Goal: Task Accomplishment & Management: Manage account settings

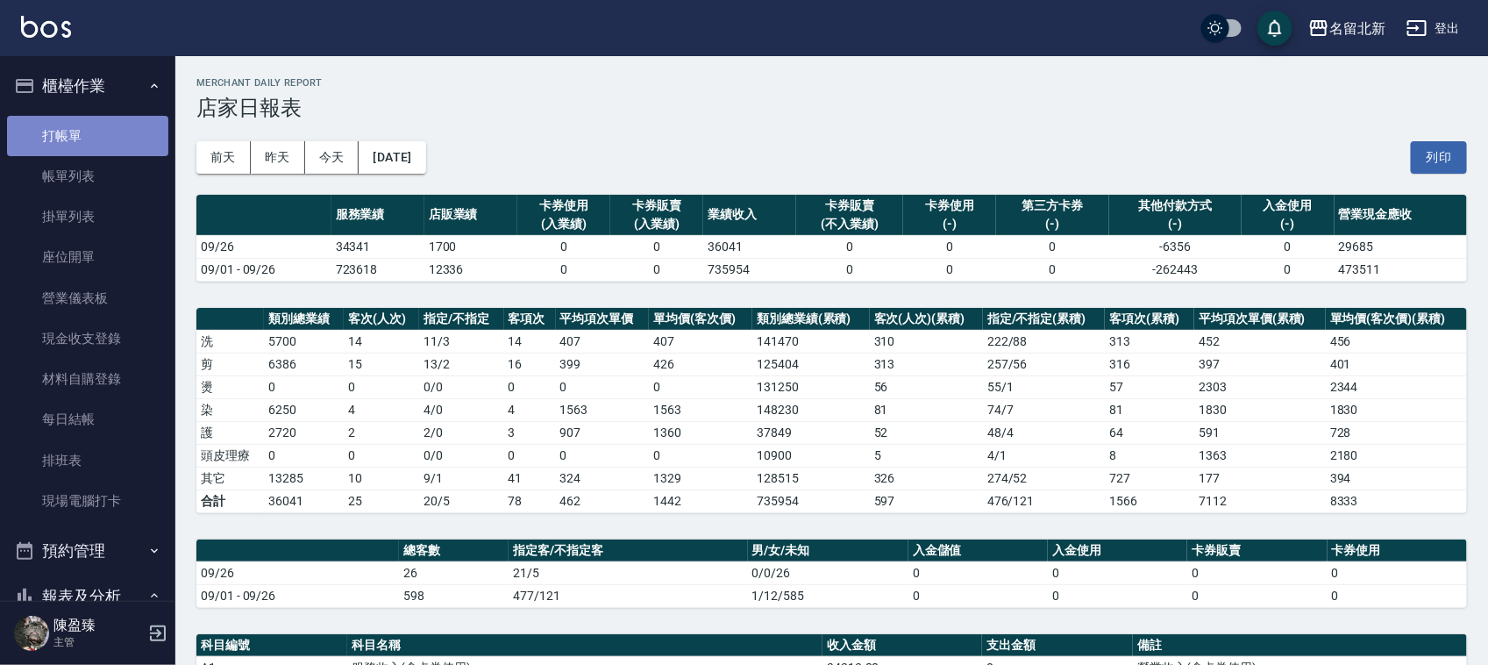
click at [103, 121] on link "打帳單" at bounding box center [87, 136] width 161 height 40
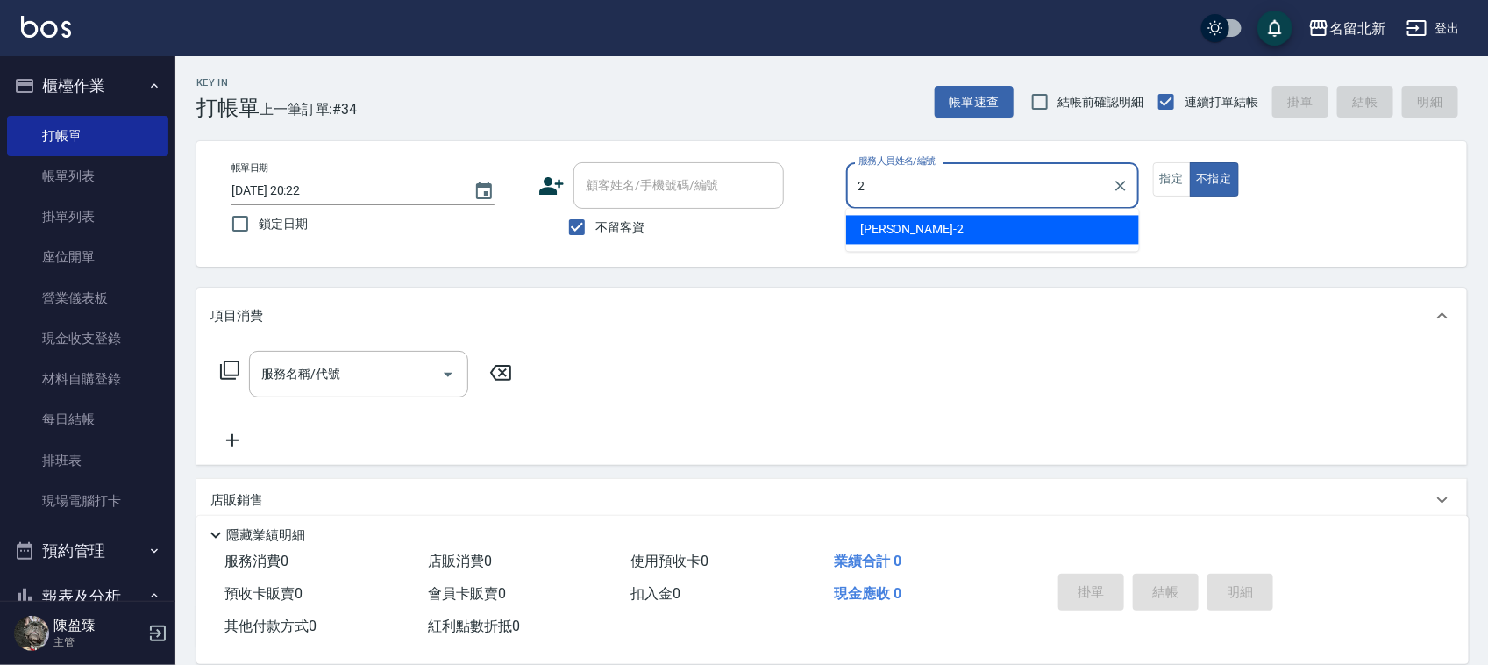
type input "[PERSON_NAME]-2"
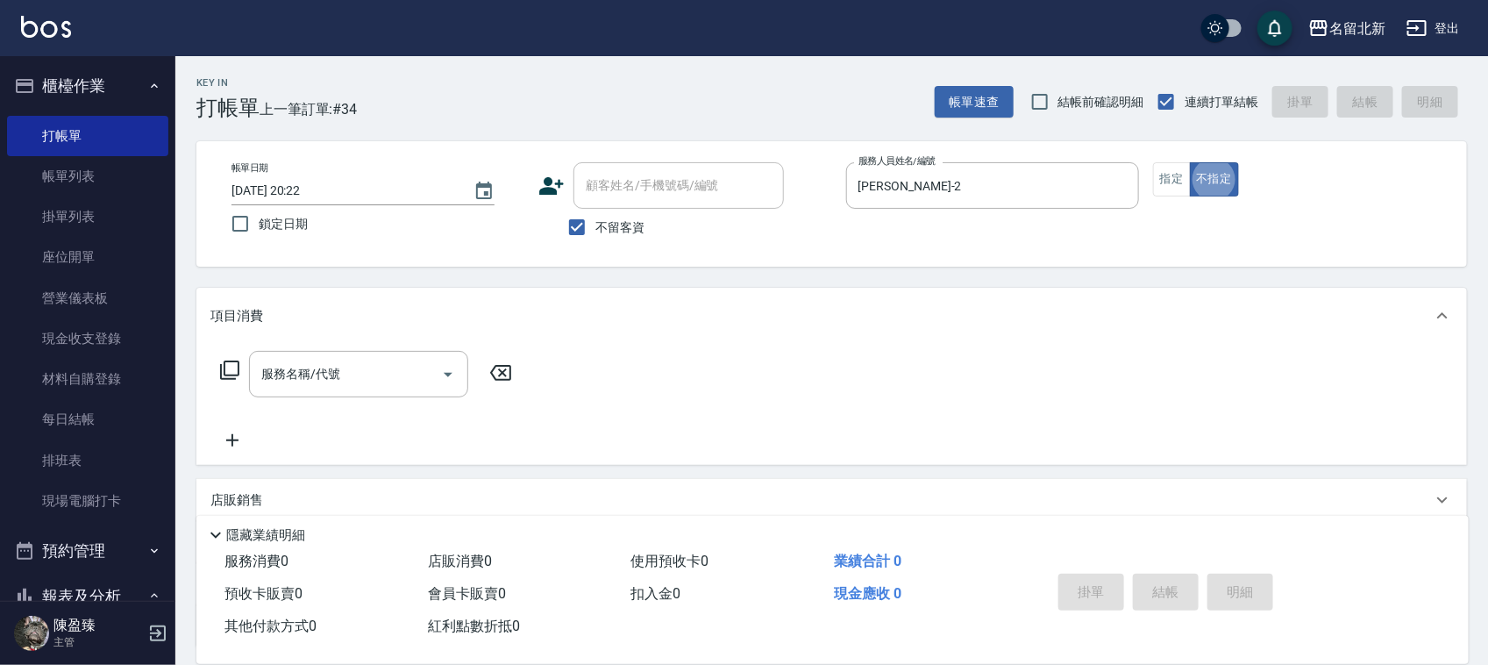
type button "false"
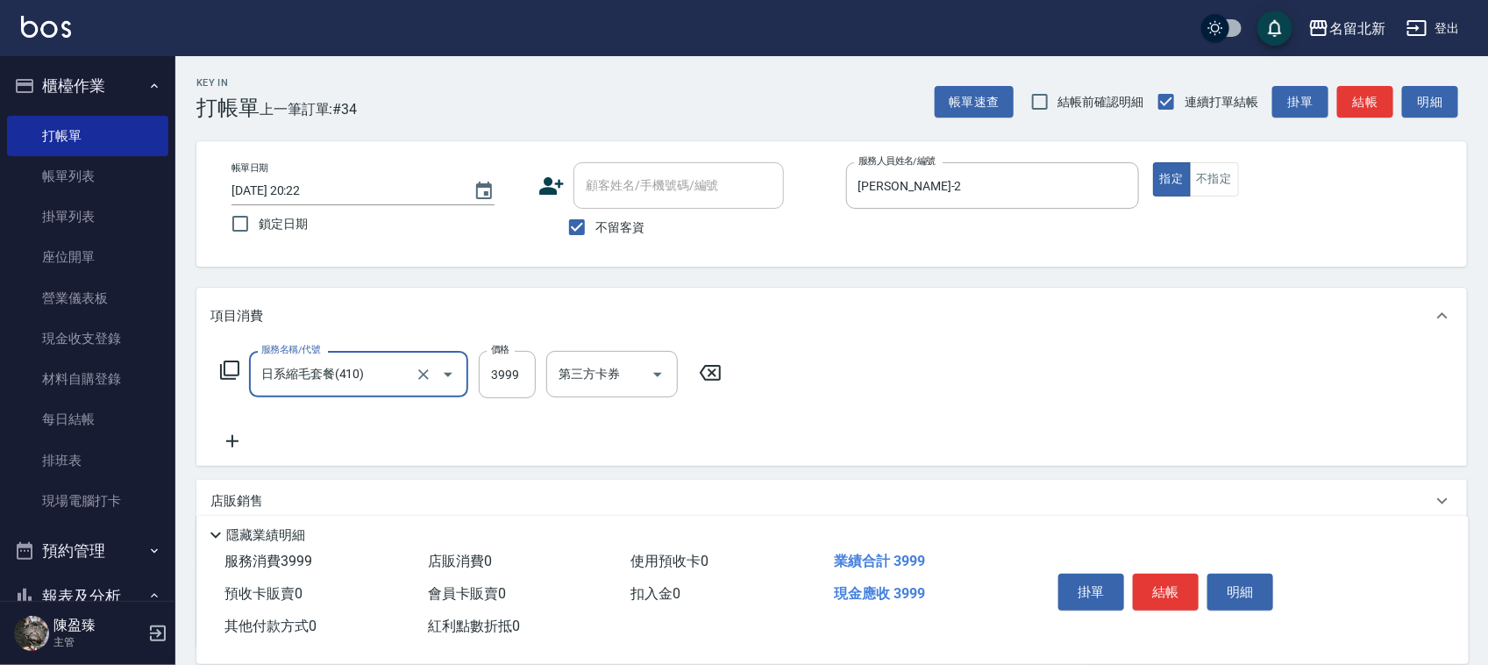
type input "日系縮毛套餐(410)"
type input "4750"
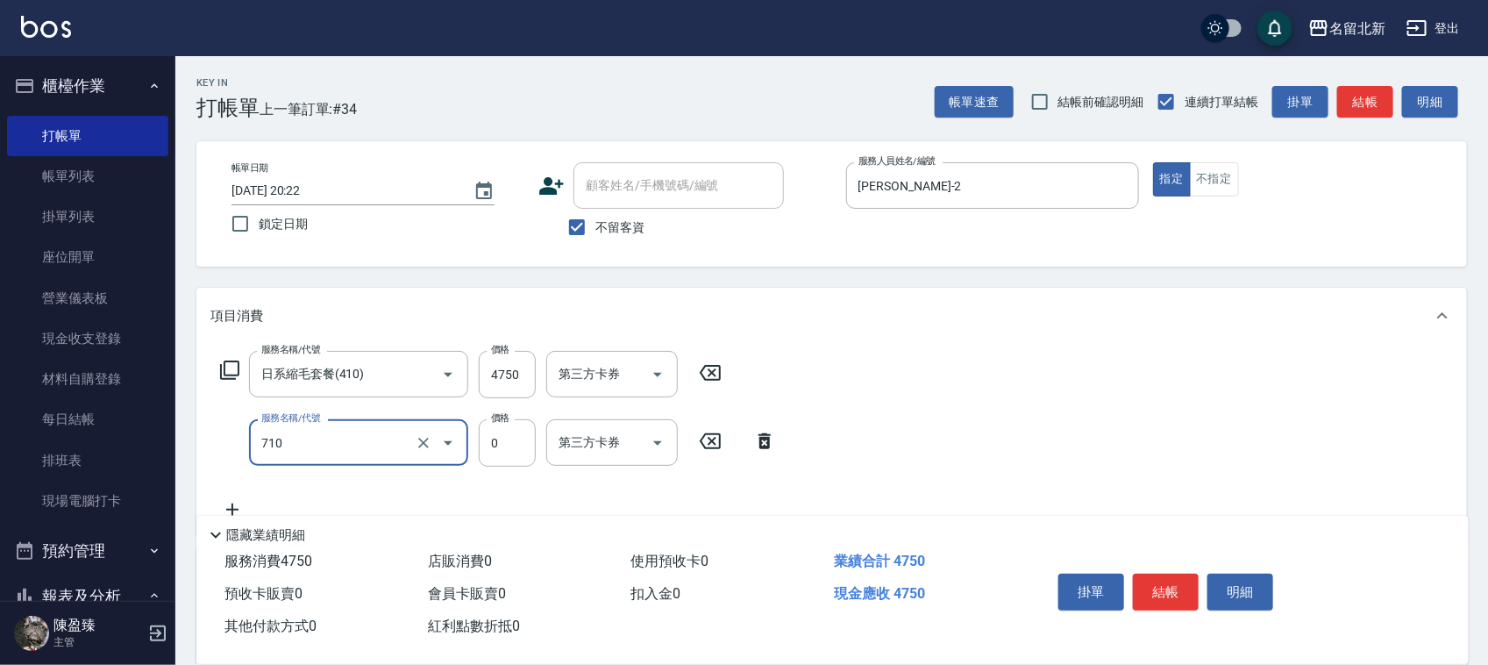
type input "互助100(710)"
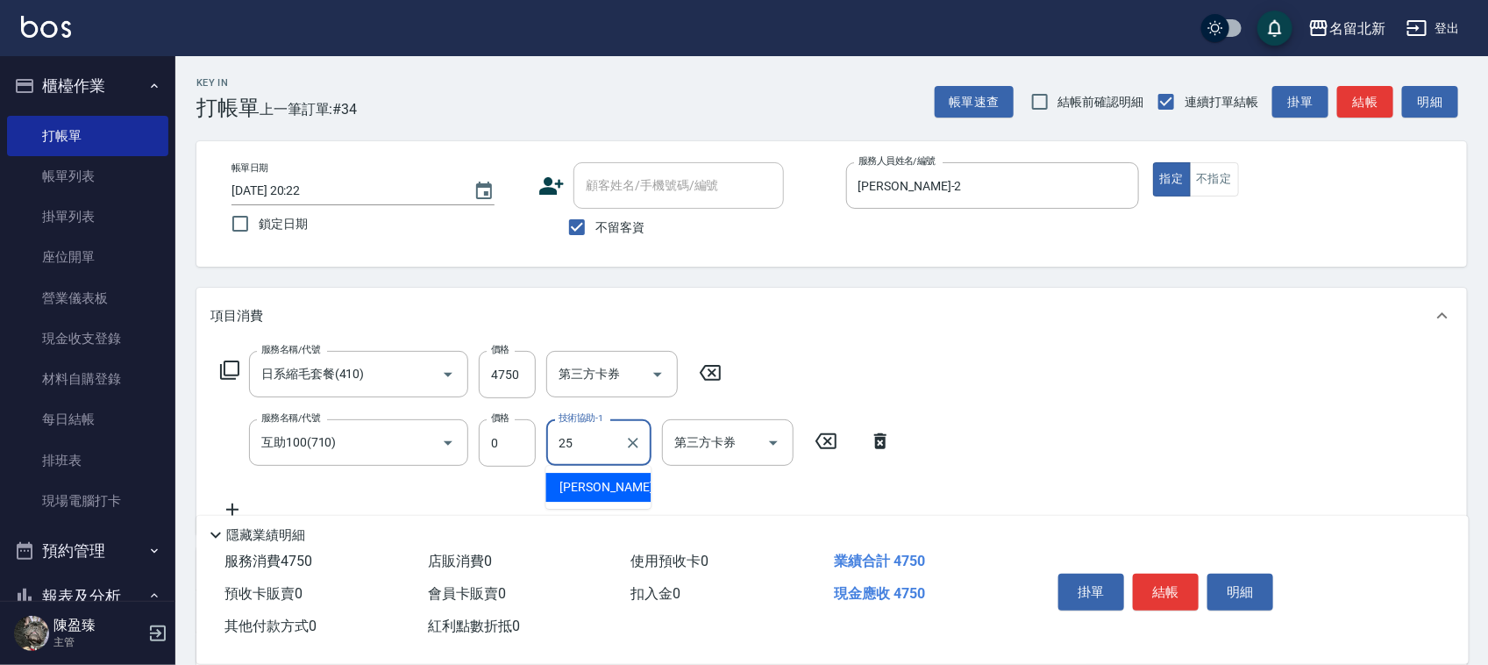
type input "禎禎-25"
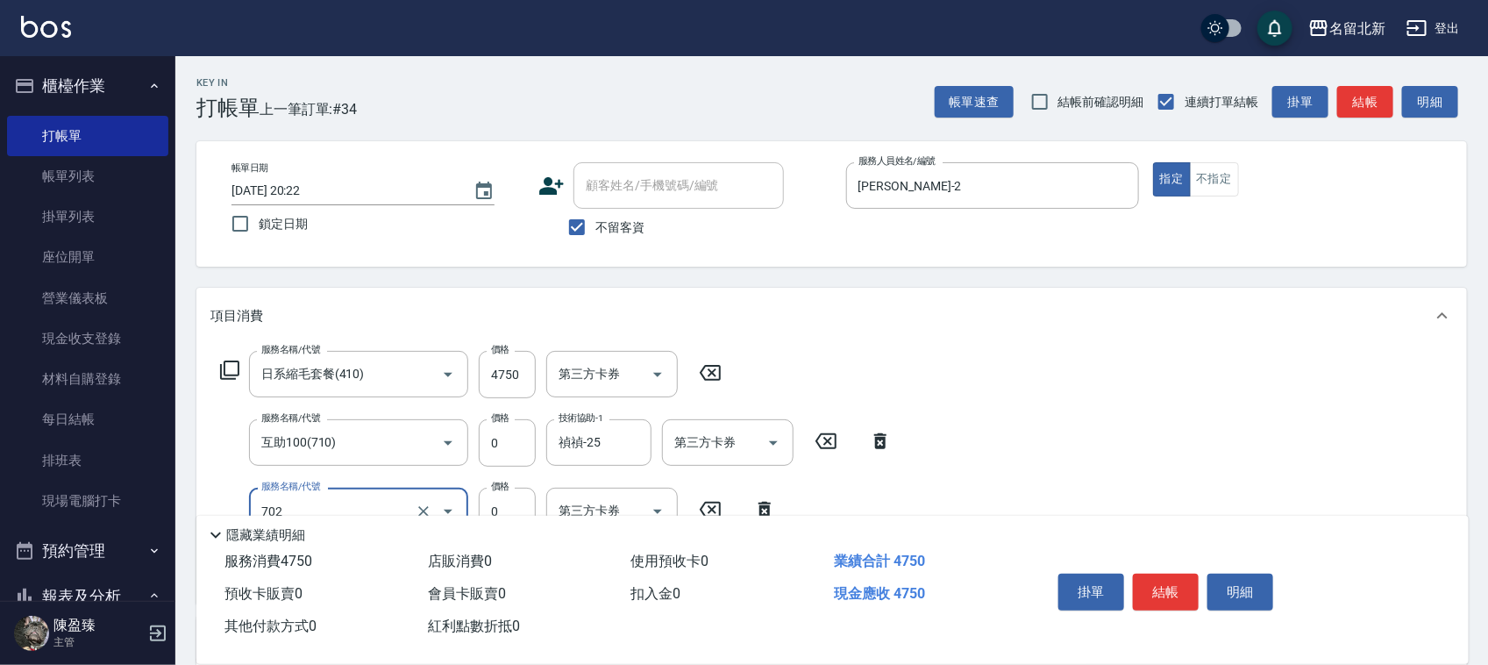
type input "互助20(702)"
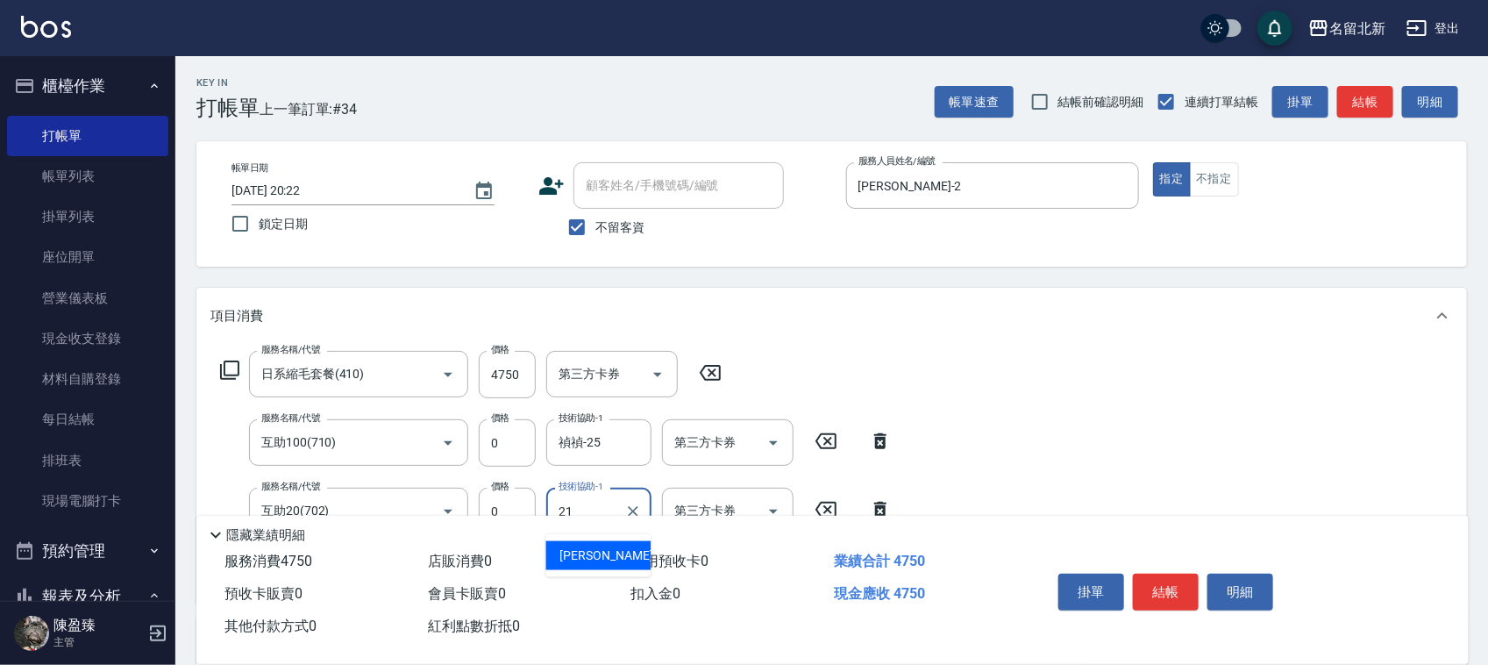
type input "[PERSON_NAME]-21"
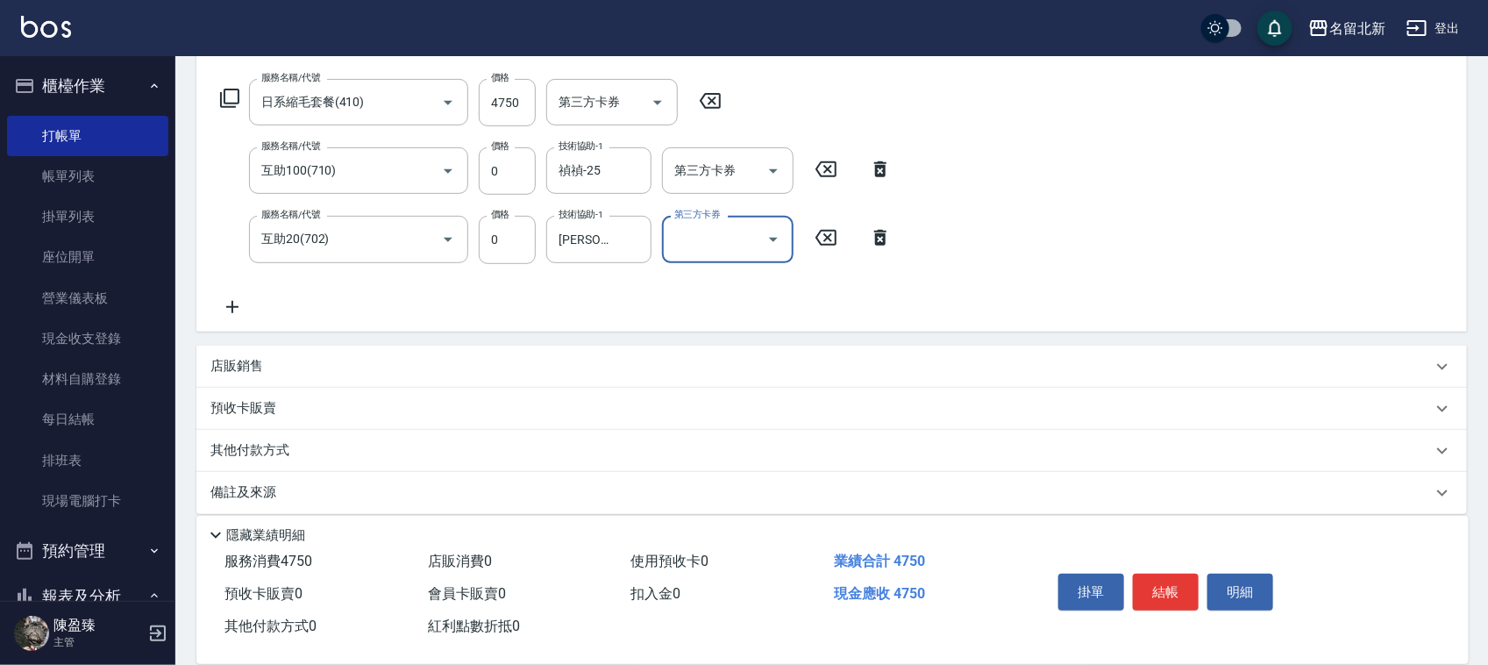
scroll to position [287, 0]
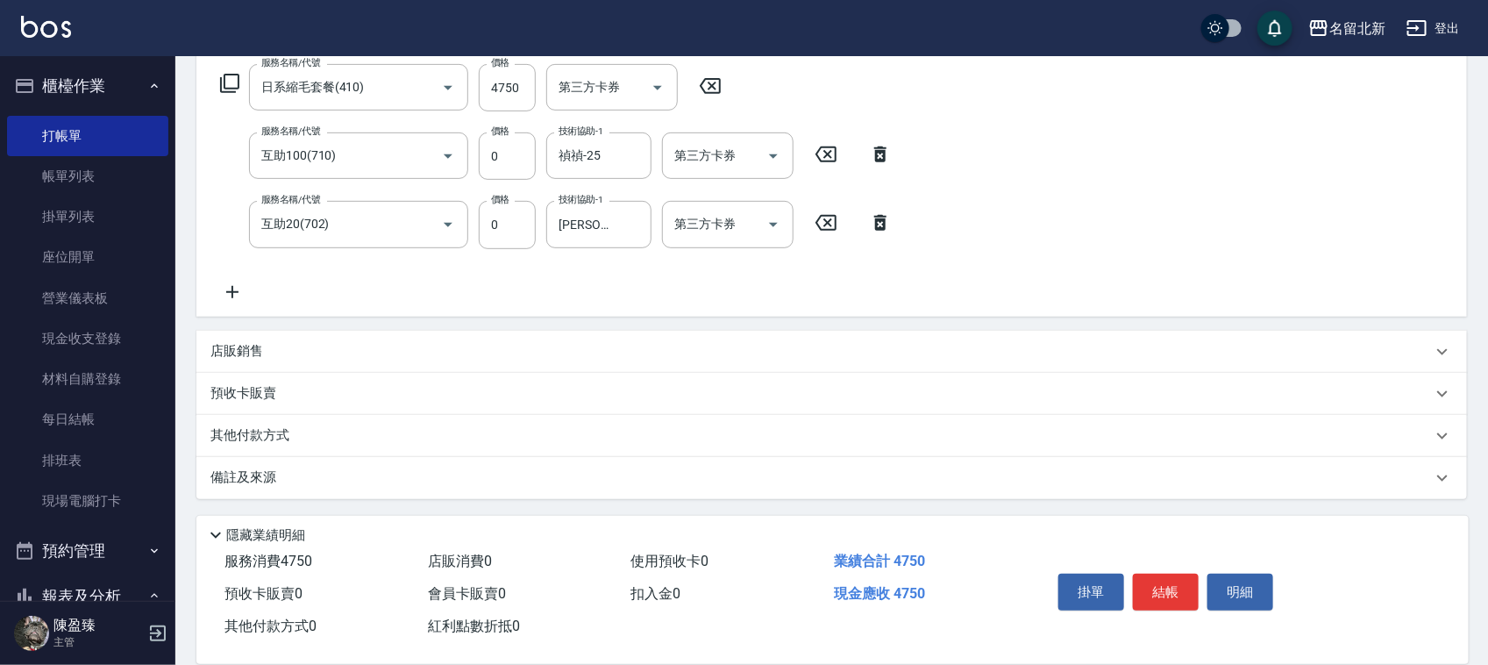
click at [229, 430] on p "其他付款方式" at bounding box center [254, 435] width 88 height 19
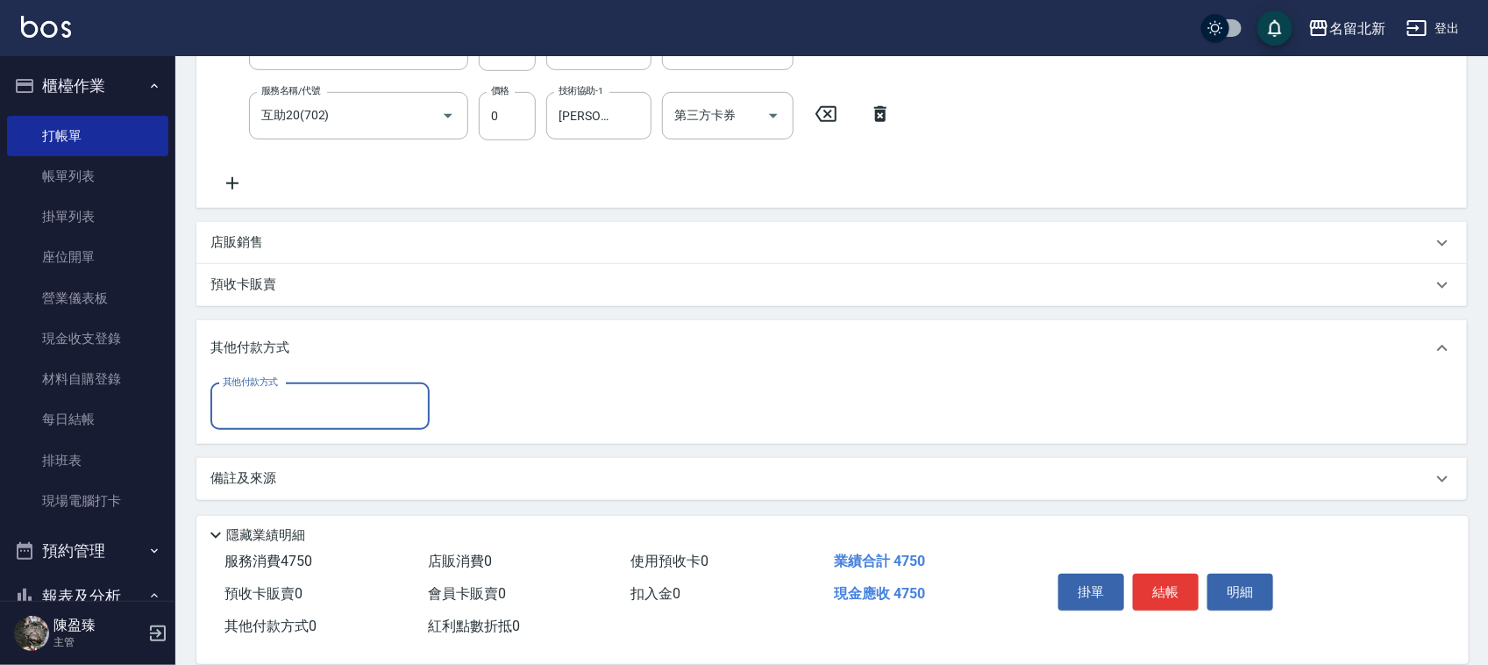
scroll to position [396, 0]
click at [268, 431] on div "其他付款方式 其他付款方式" at bounding box center [831, 409] width 1271 height 68
click at [268, 421] on div "其他付款方式" at bounding box center [319, 405] width 219 height 46
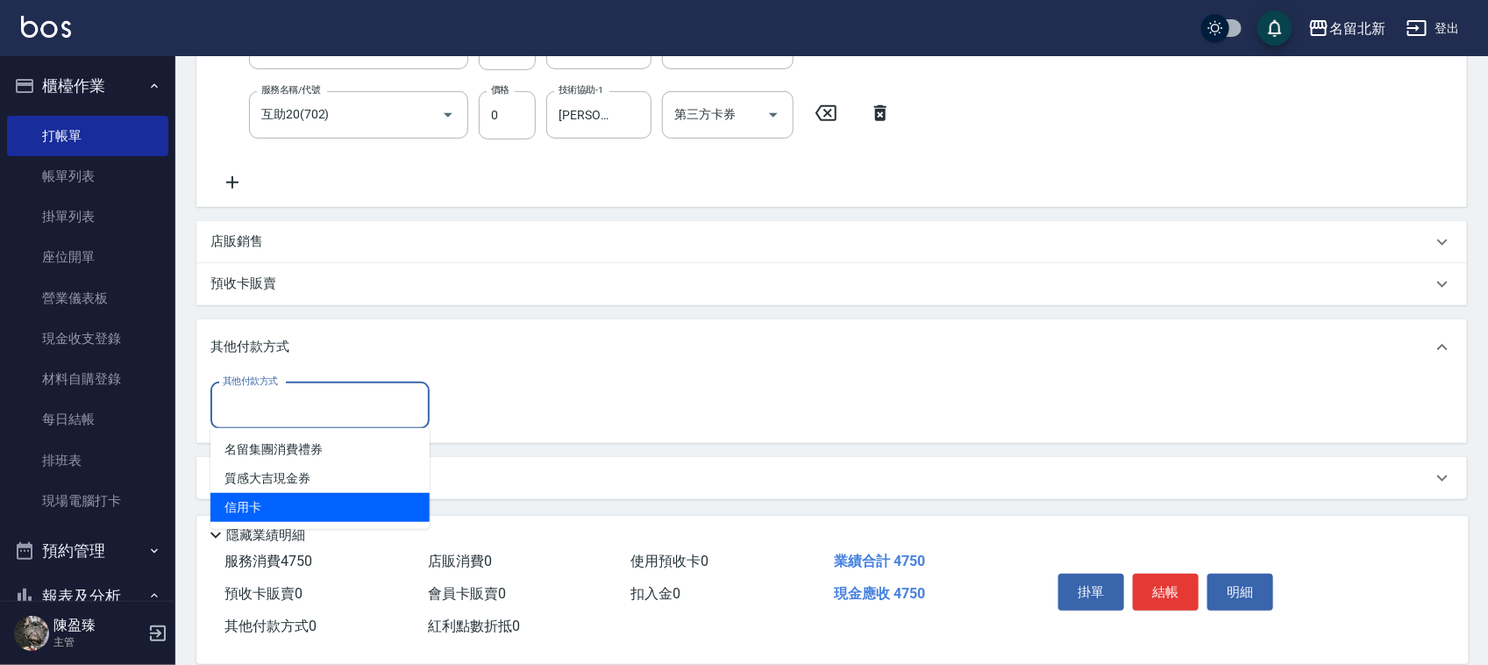
click at [285, 506] on span "信用卡" at bounding box center [319, 507] width 219 height 29
type input "信用卡"
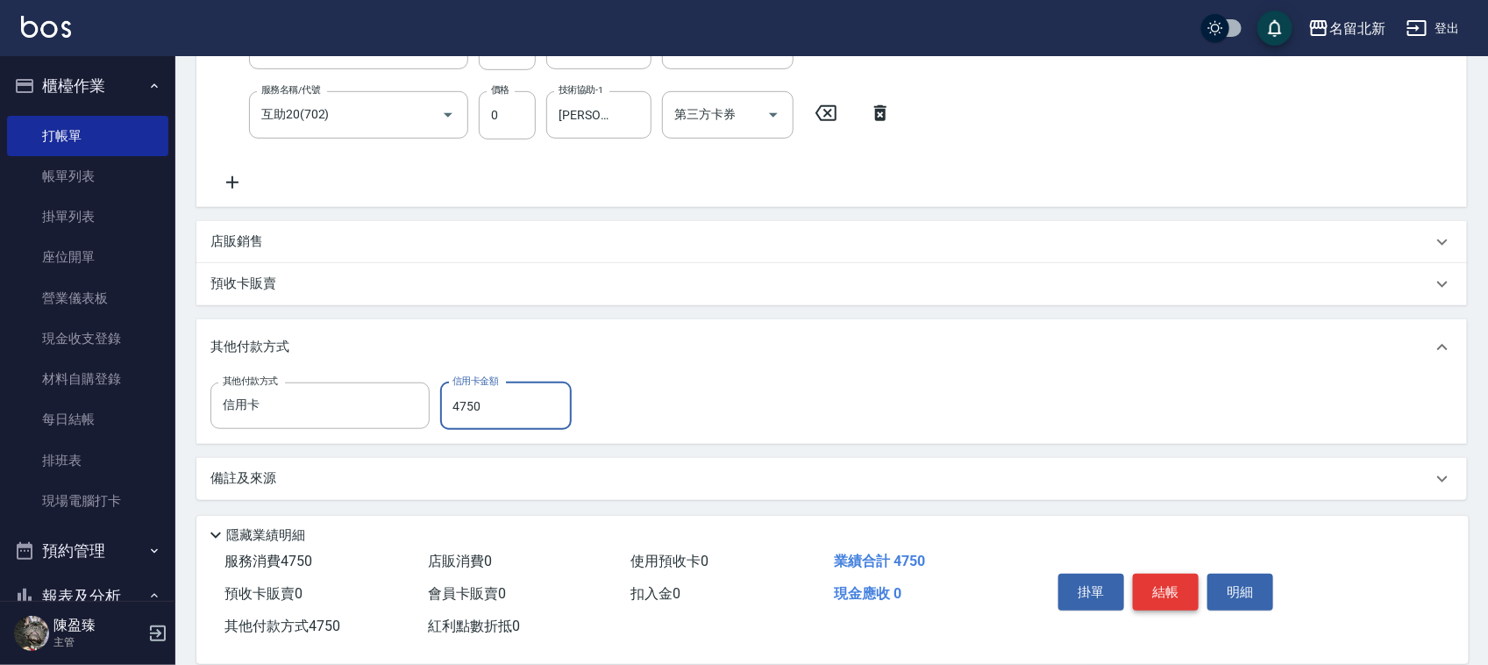
type input "4750"
click at [1150, 577] on button "結帳" at bounding box center [1166, 591] width 66 height 37
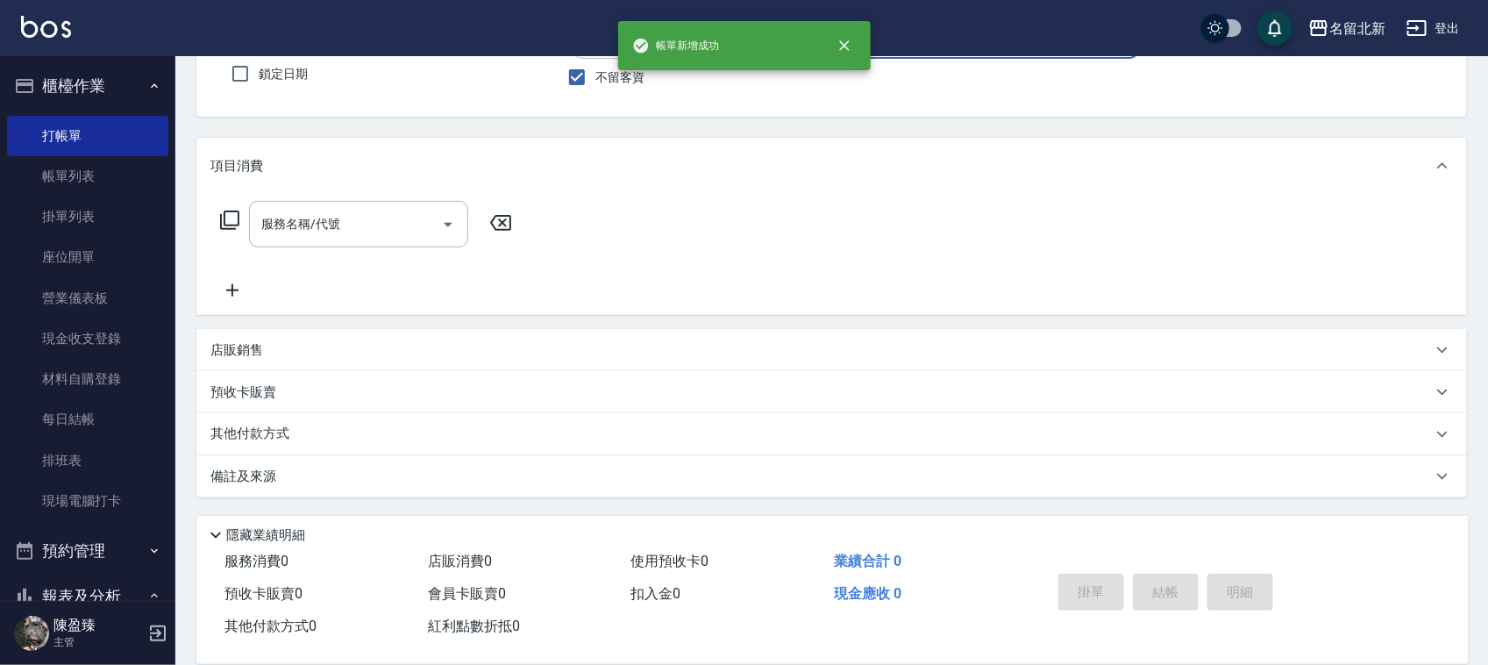
scroll to position [0, 0]
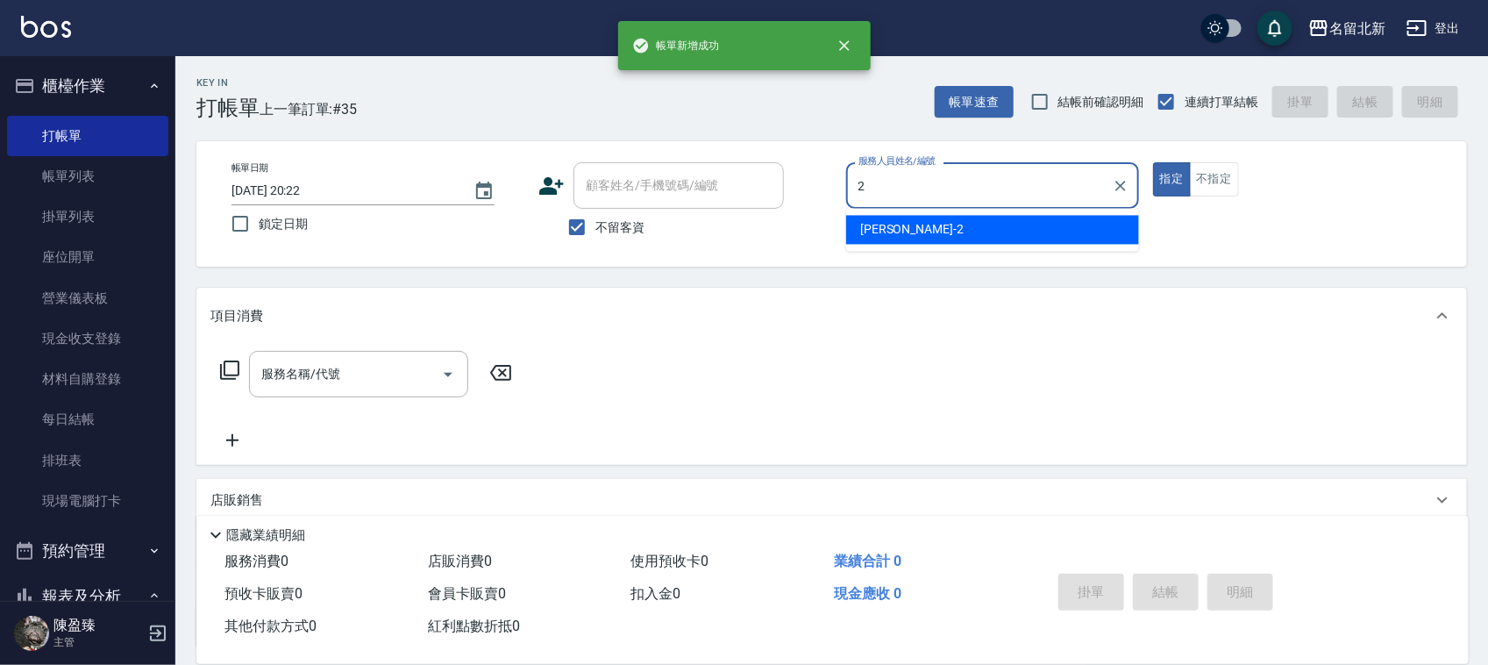
type input "[PERSON_NAME]-2"
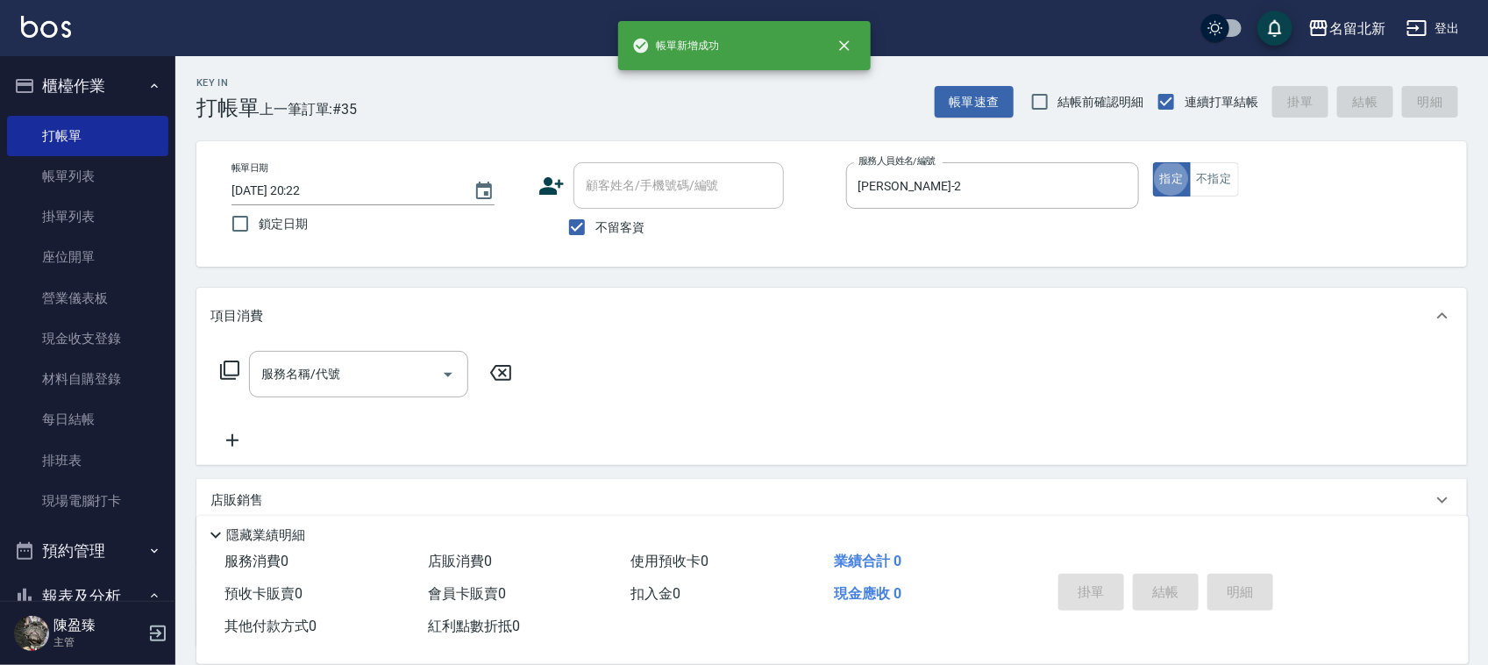
type button "true"
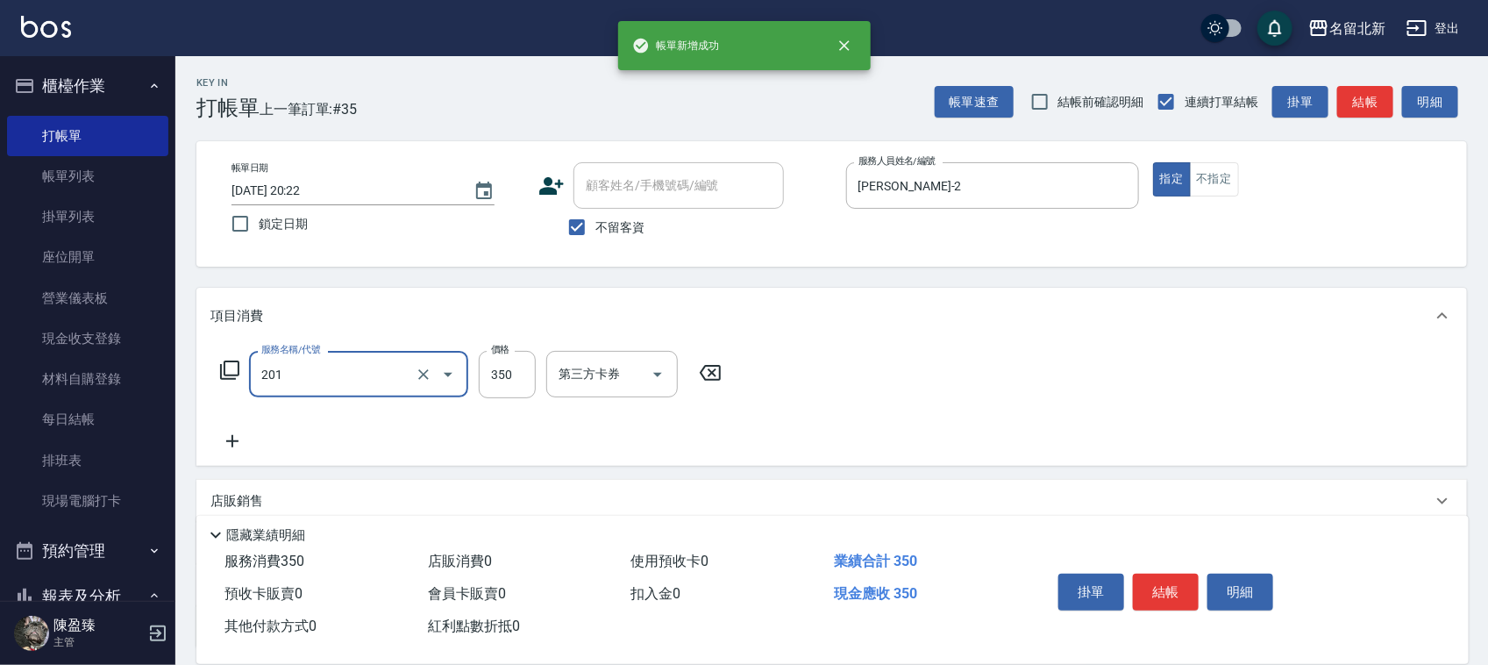
type input "一般洗髮(201)"
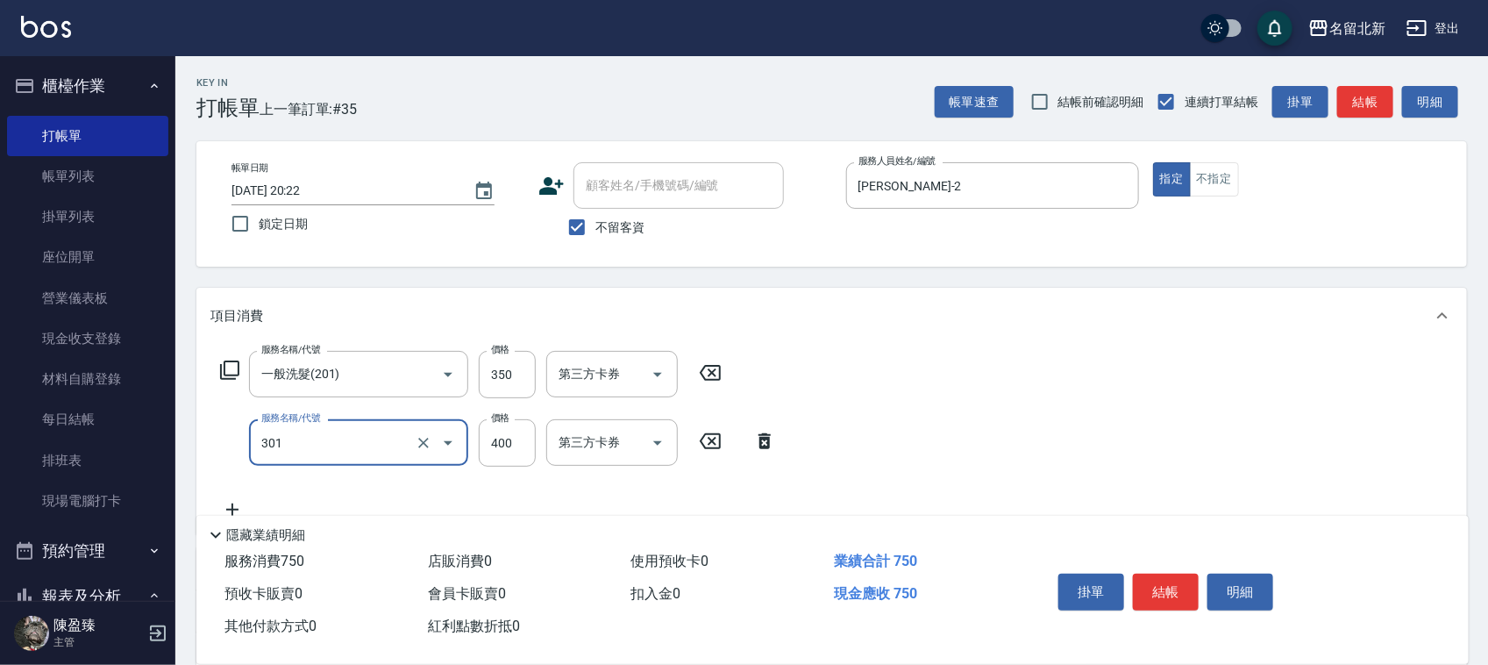
type input "造型剪髮(301)"
type input "380"
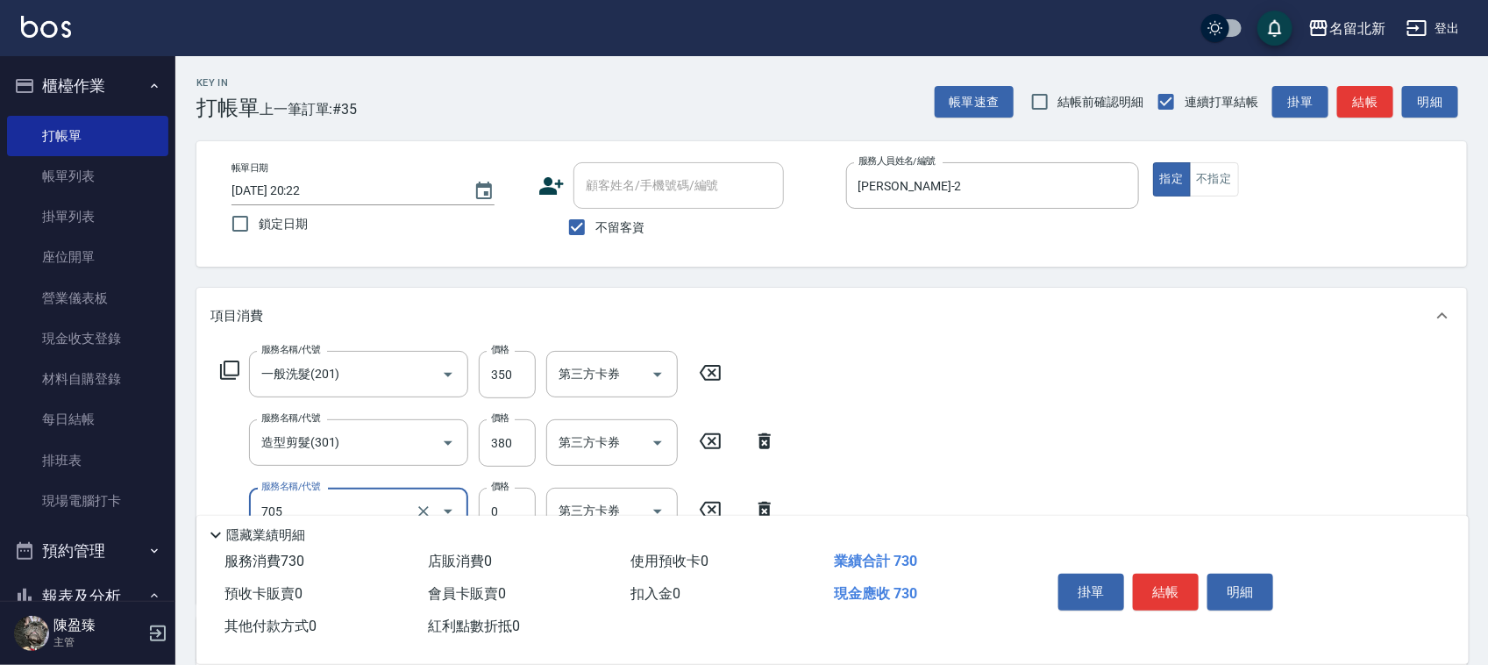
type input "互助50(705)"
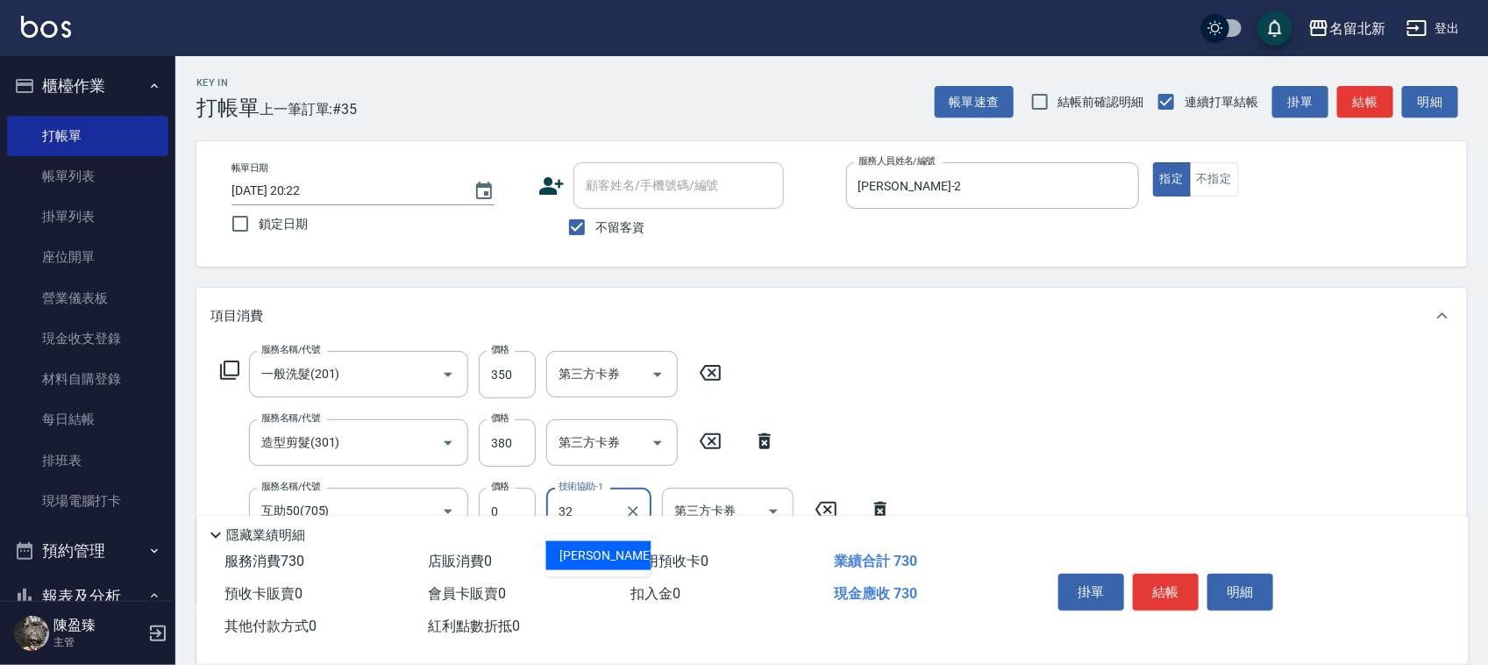
type input "品萱-32"
click at [1150, 577] on button "結帳" at bounding box center [1166, 591] width 66 height 37
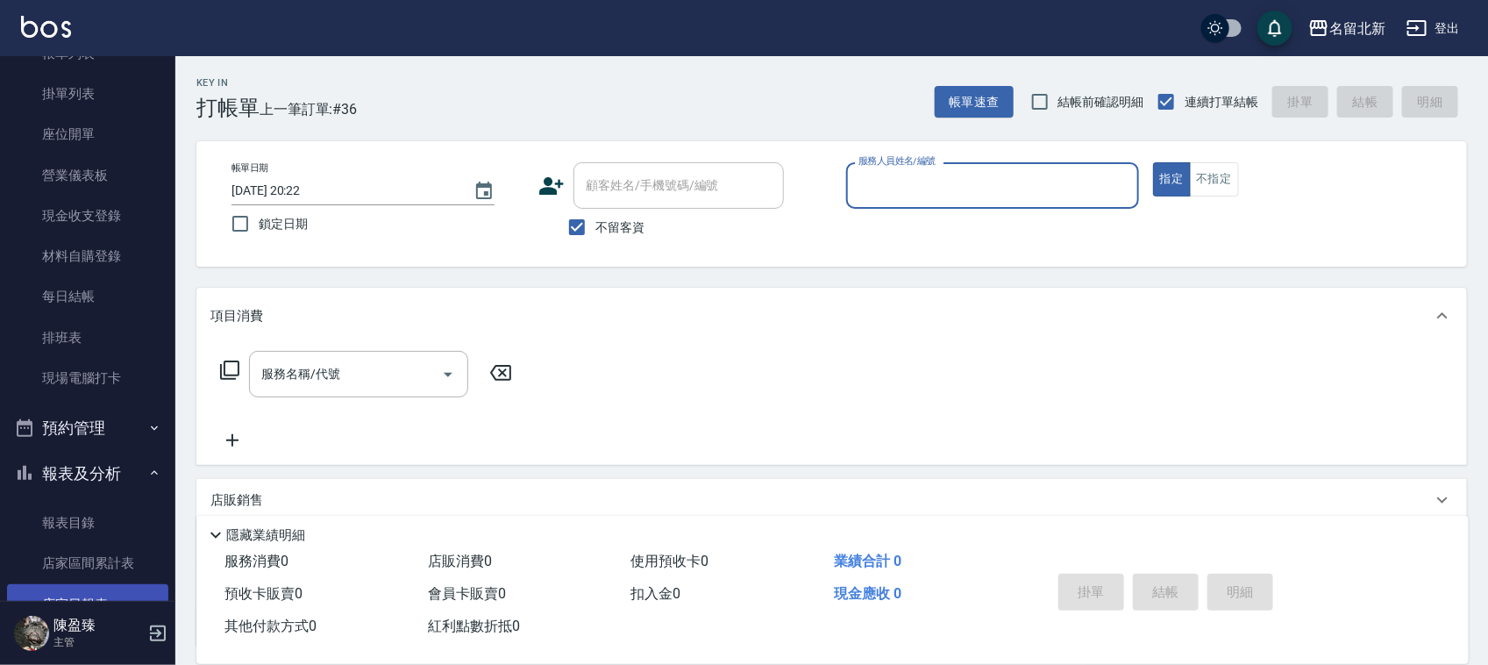
scroll to position [329, 0]
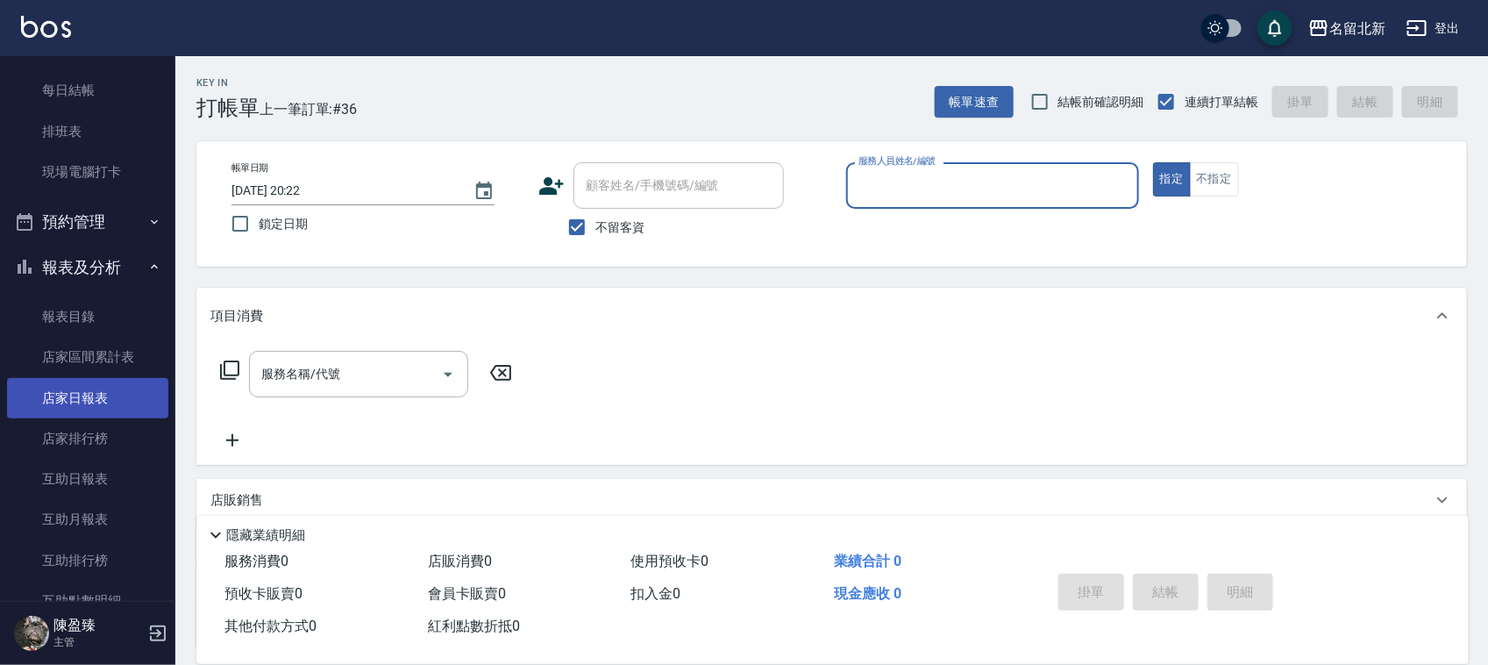
click at [103, 404] on link "店家日報表" at bounding box center [87, 398] width 161 height 40
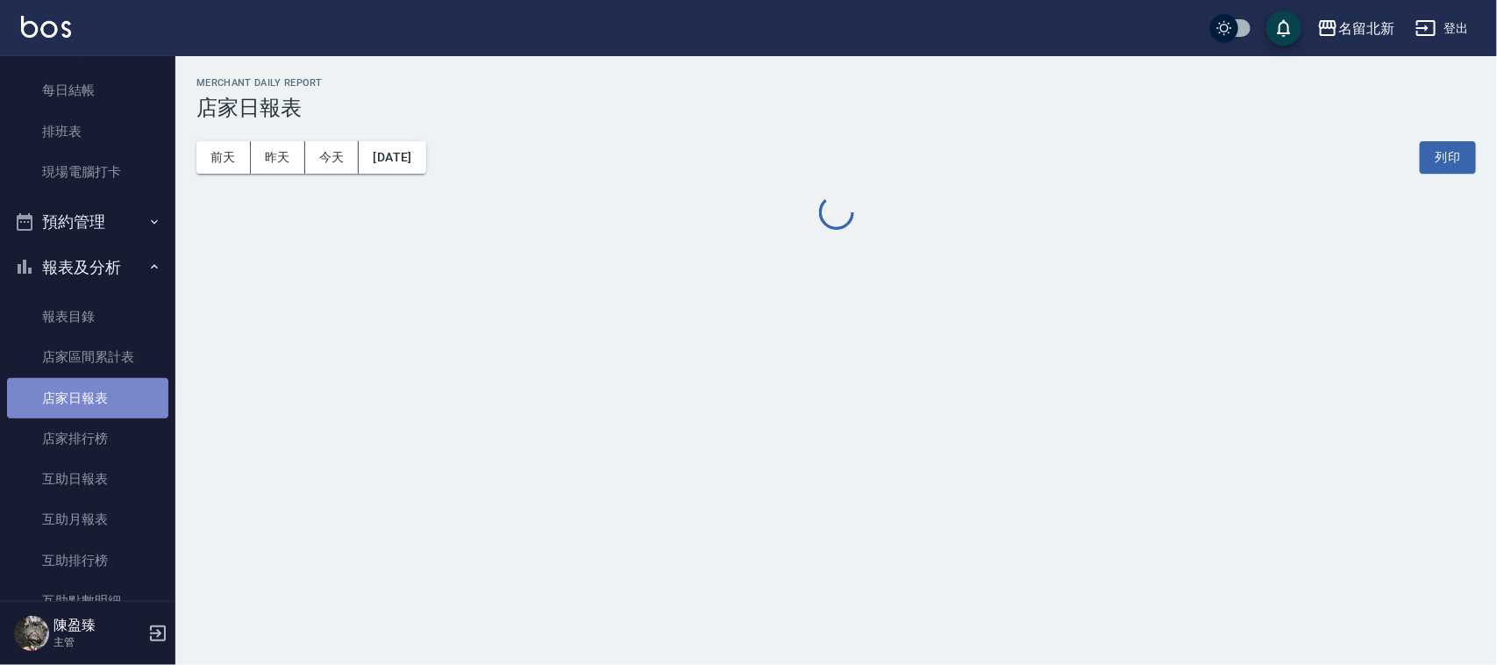
click at [105, 404] on link "店家日報表" at bounding box center [87, 398] width 161 height 40
drag, startPoint x: 105, startPoint y: 404, endPoint x: 123, endPoint y: 392, distance: 21.4
click at [123, 396] on link "店家日報表" at bounding box center [87, 398] width 161 height 40
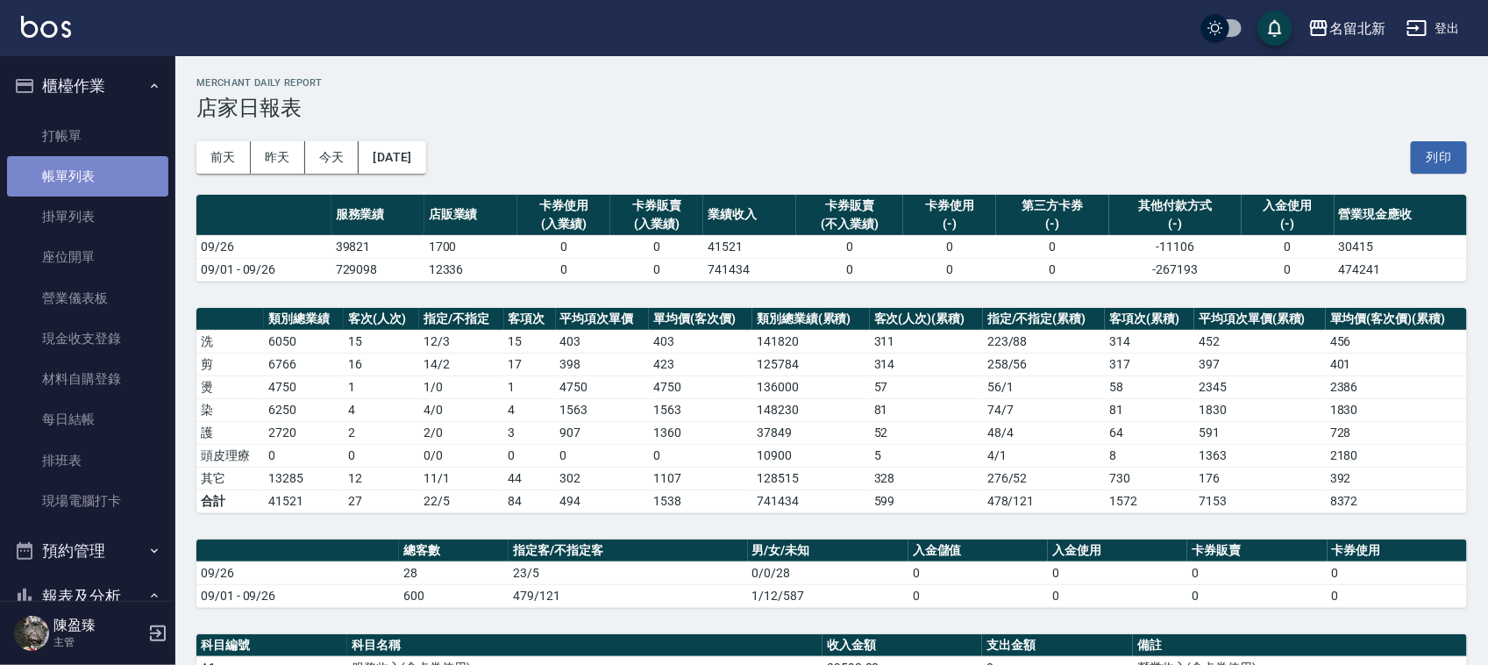
click at [96, 168] on link "帳單列表" at bounding box center [87, 176] width 161 height 40
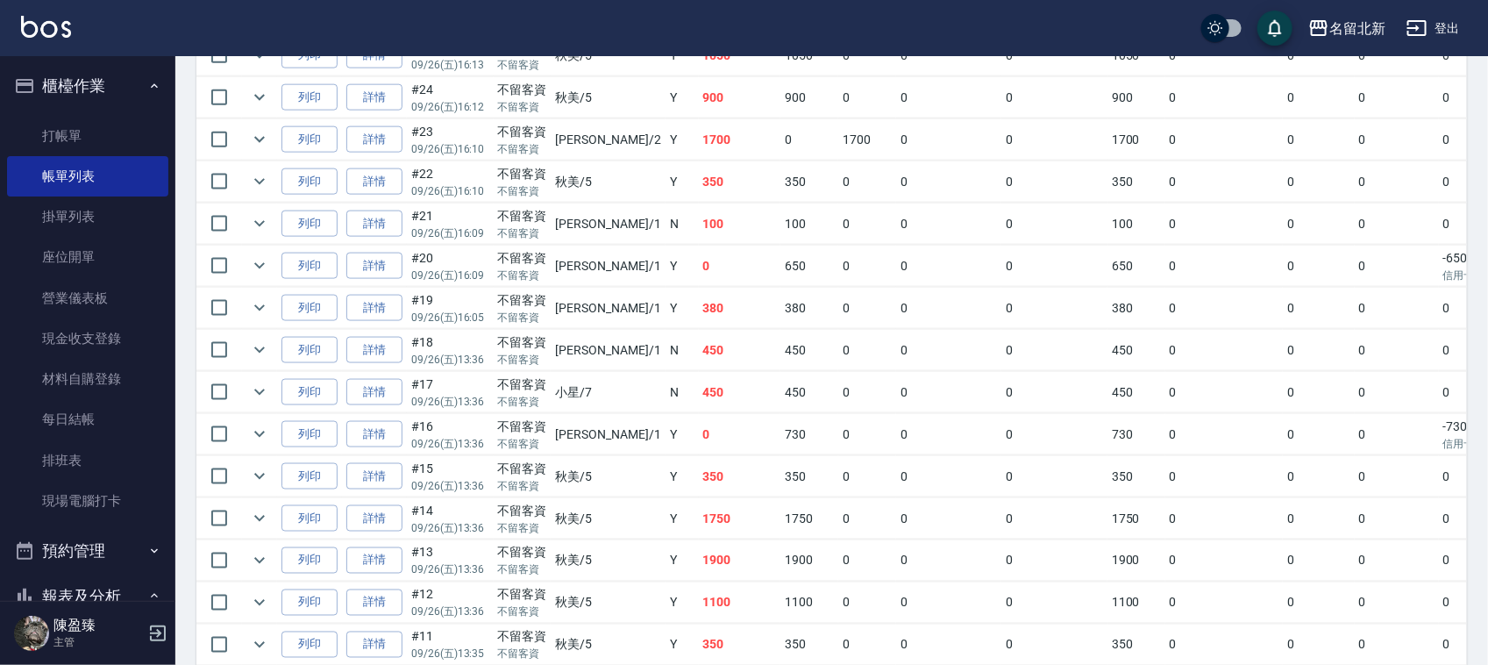
scroll to position [917, 0]
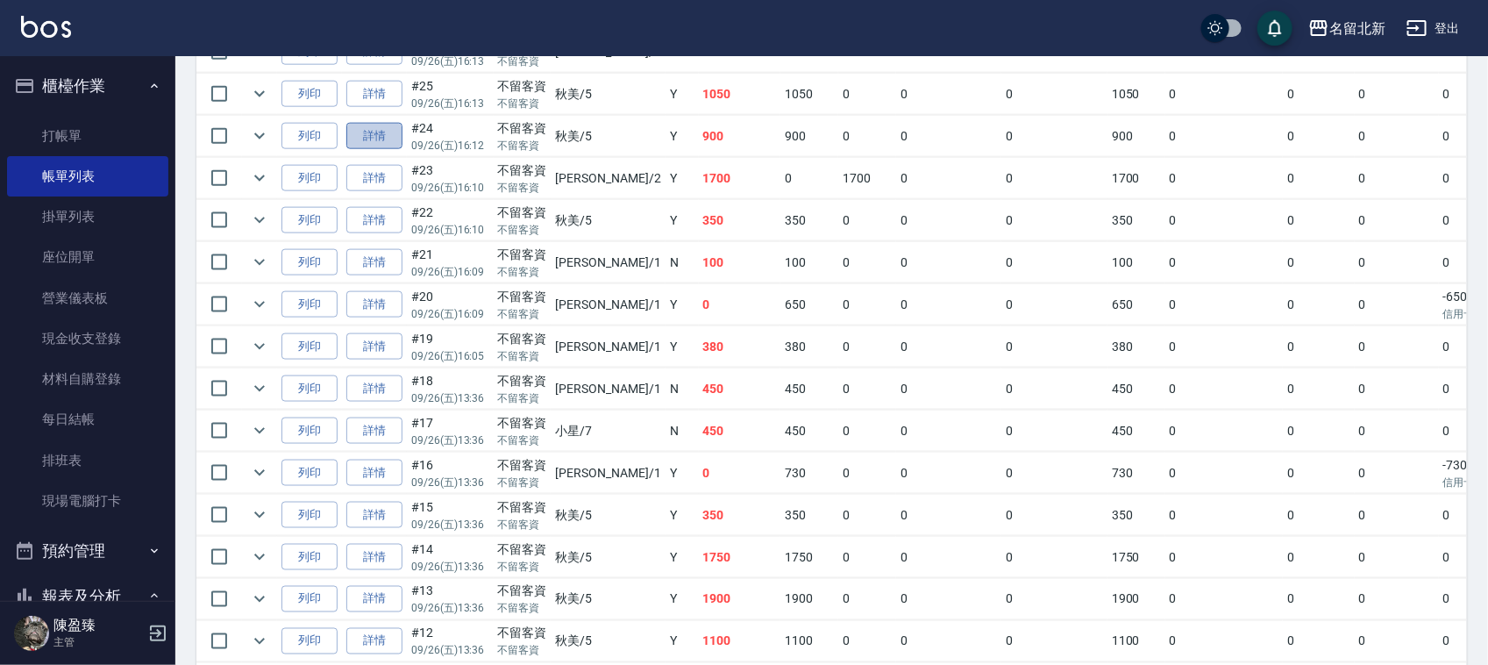
click at [374, 134] on link "詳情" at bounding box center [374, 136] width 56 height 27
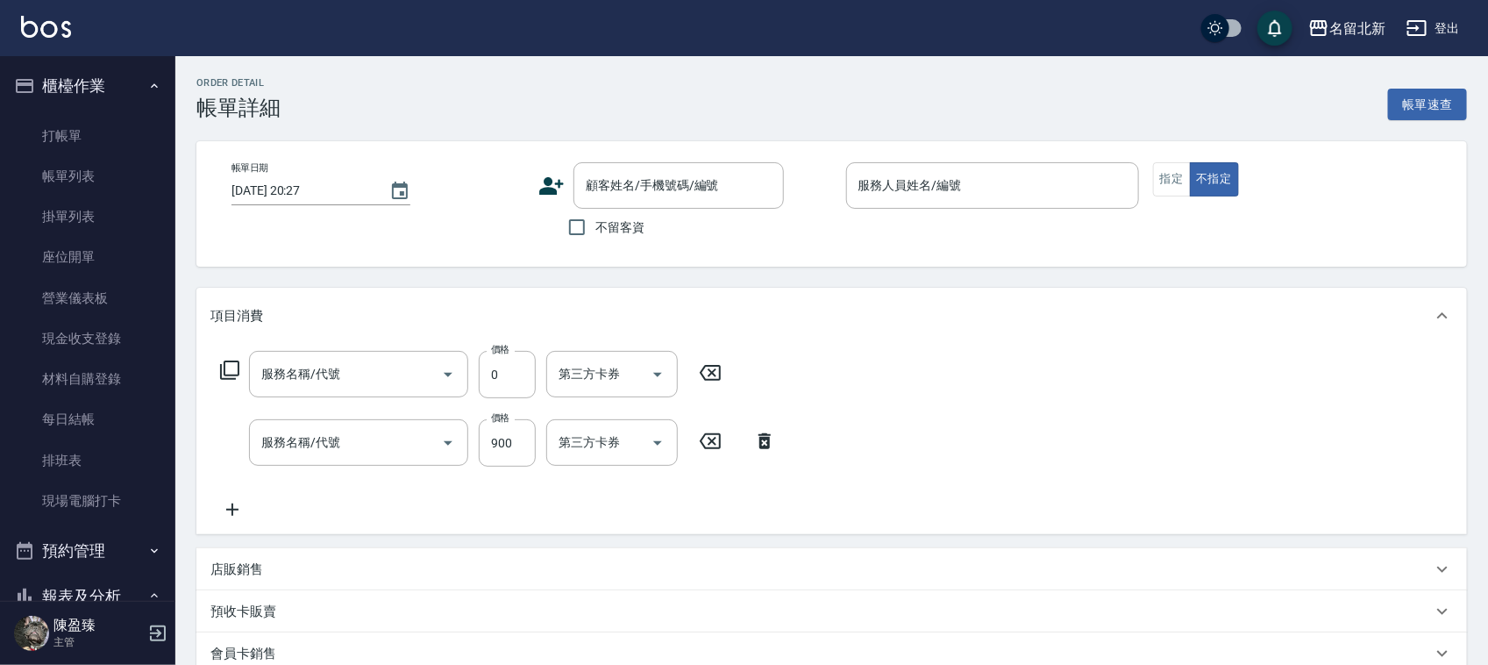
type input "[DATE] 16:12"
checkbox input "true"
type input "秋美-5"
type input "互助90(709)"
type input "精油肩頸洗髮(208)"
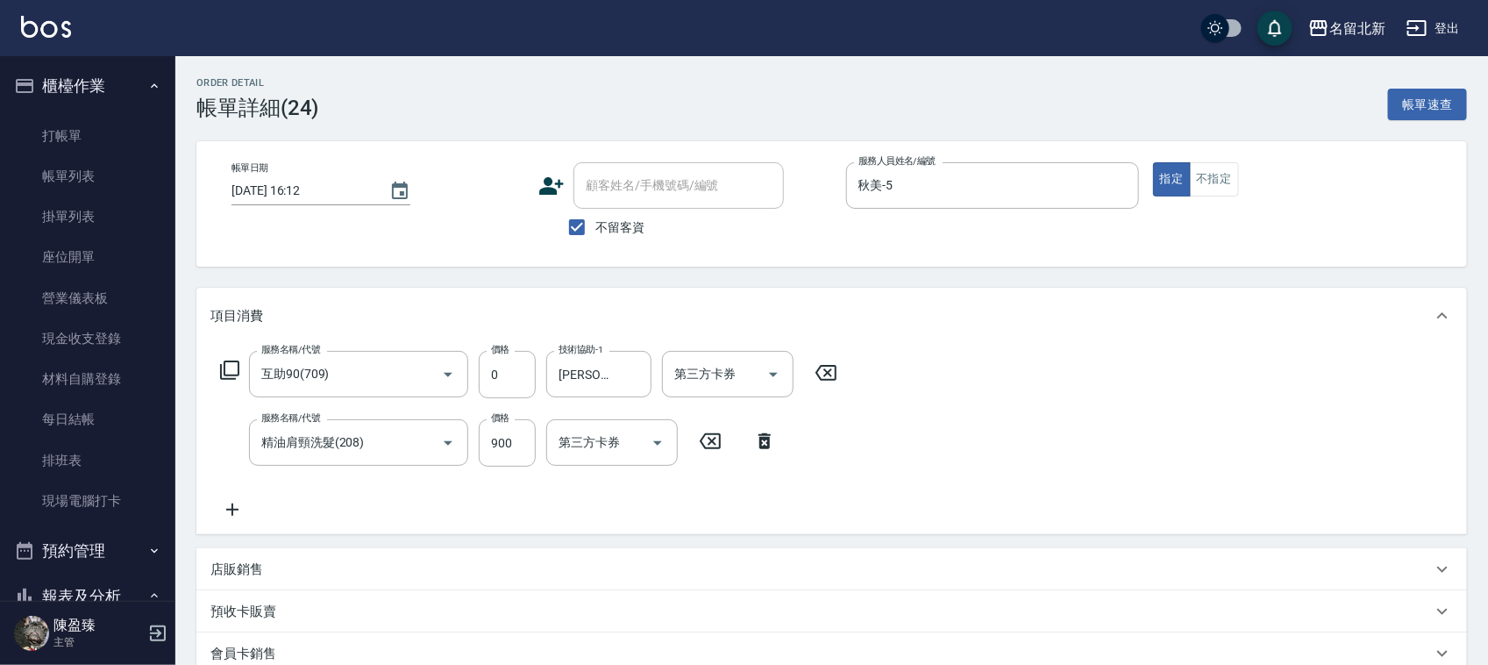
drag, startPoint x: 68, startPoint y: 168, endPoint x: 637, endPoint y: 643, distance: 740.2
click at [70, 171] on link "帳單列表" at bounding box center [87, 176] width 161 height 40
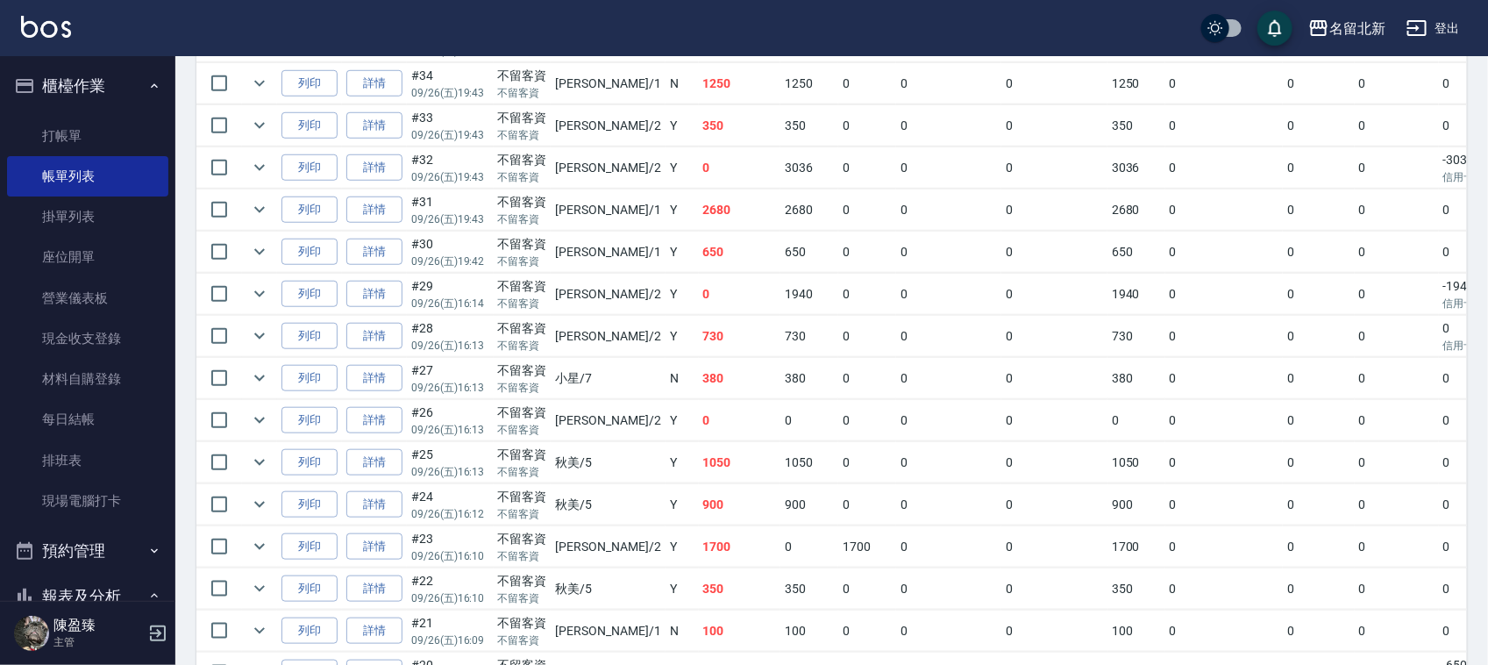
scroll to position [548, 0]
click at [380, 333] on link "詳情" at bounding box center [374, 337] width 56 height 27
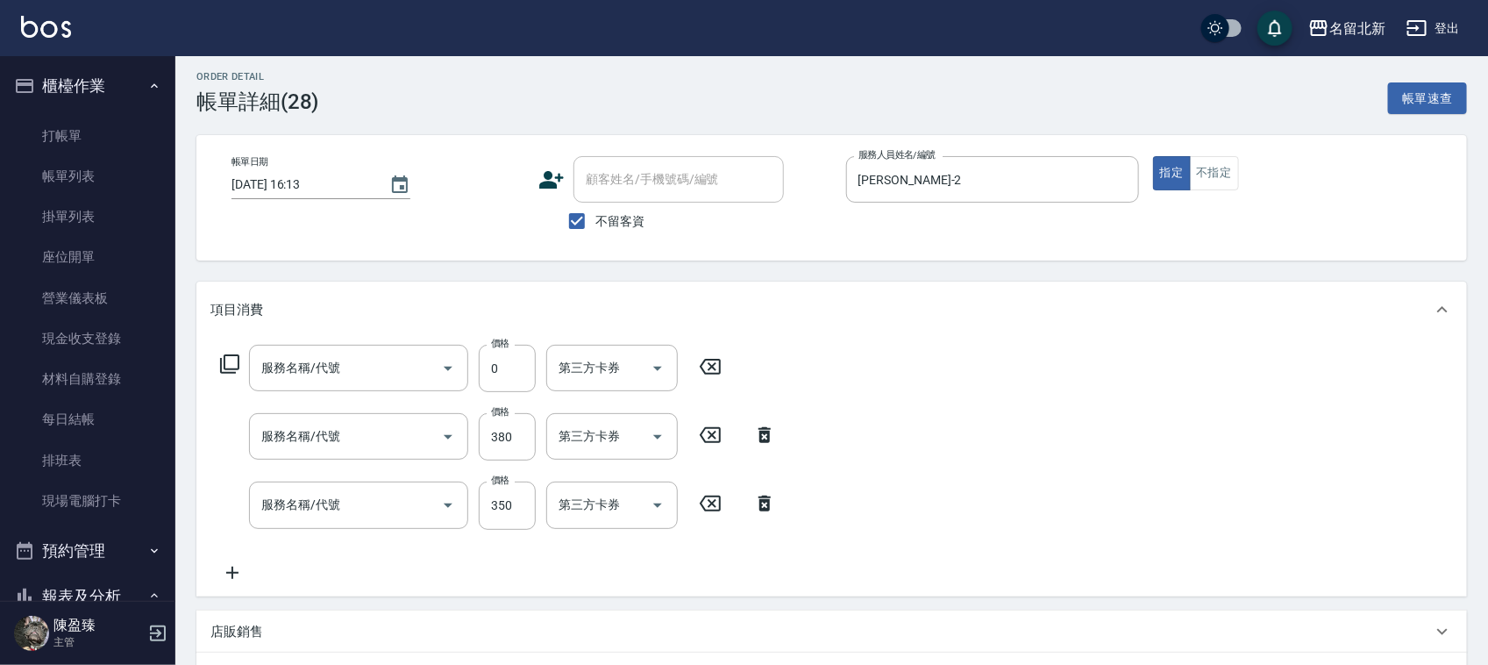
type input "[DATE] 16:13"
checkbox input "true"
type input "[PERSON_NAME]-2"
type input "互助50(705)"
type input "造型剪髮(301)"
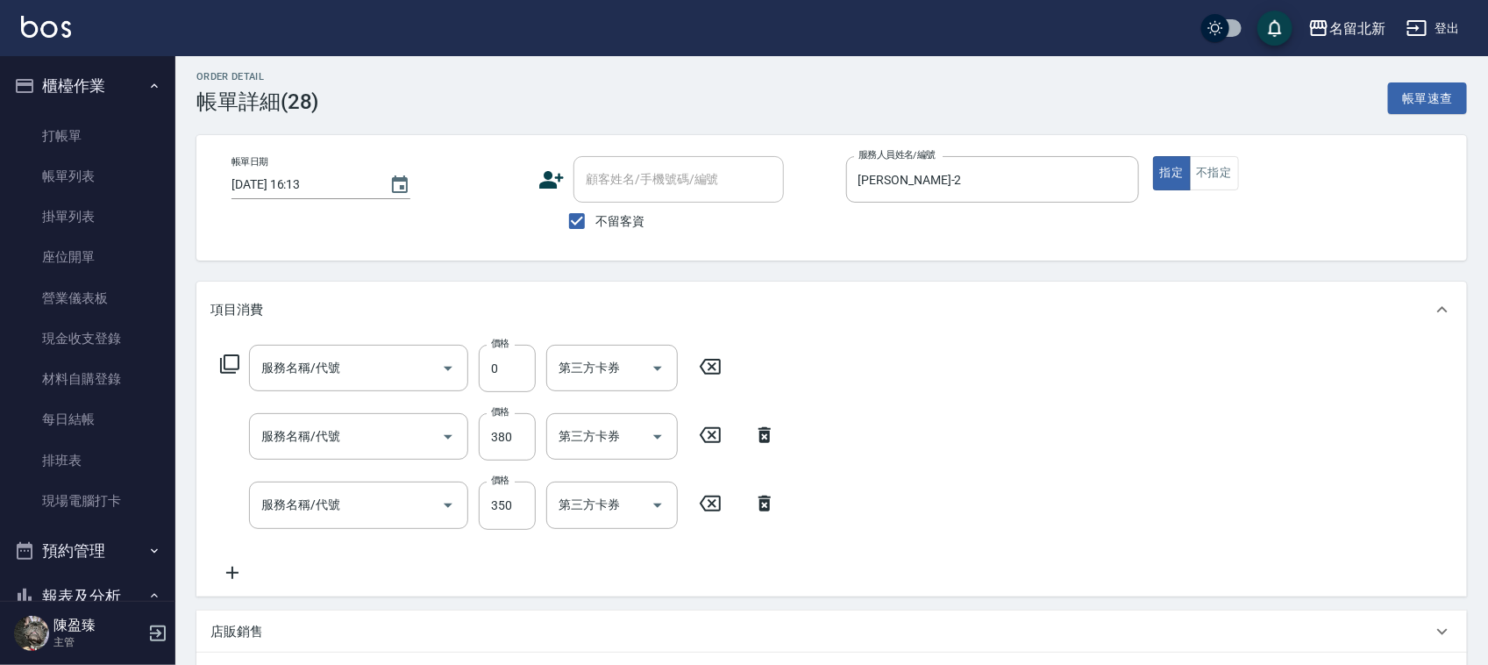
type input "一般洗髮(201)"
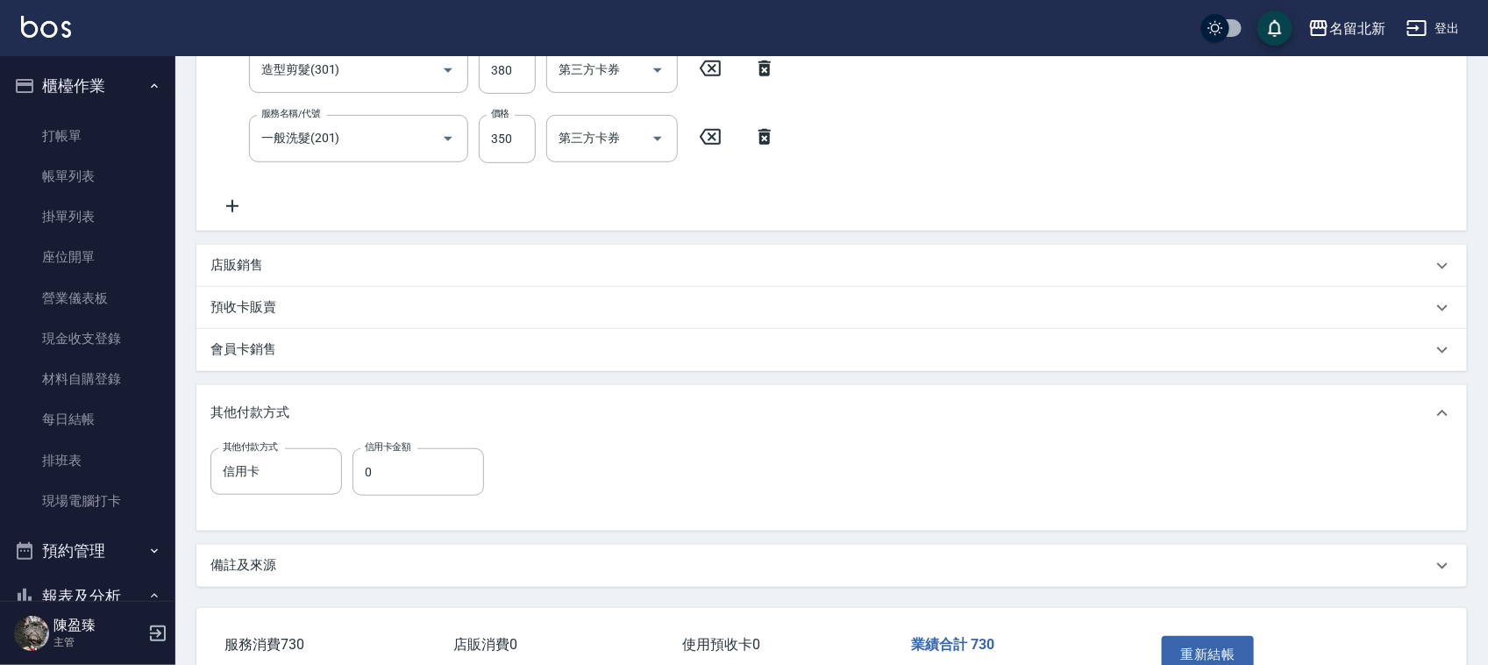
scroll to position [408, 0]
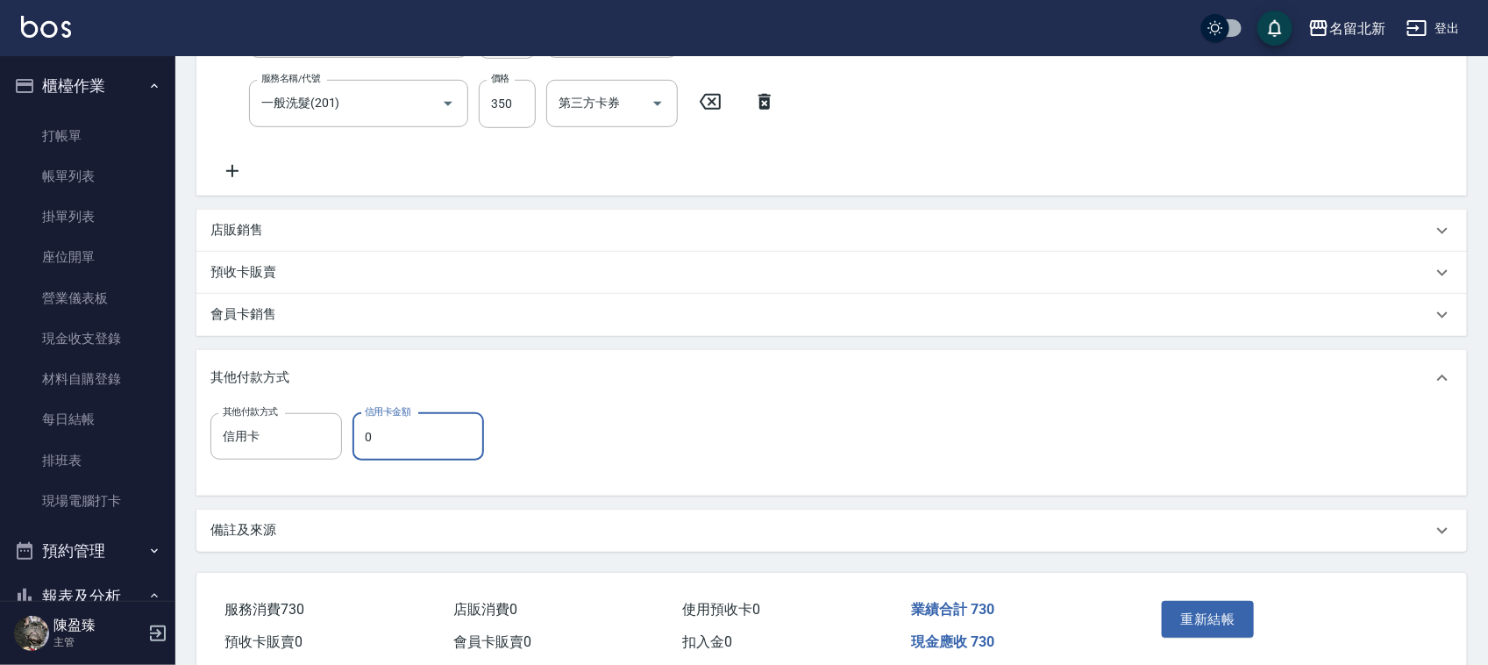
drag, startPoint x: 406, startPoint y: 434, endPoint x: 481, endPoint y: 425, distance: 75.0
click at [408, 434] on input "0" at bounding box center [418, 436] width 132 height 47
type input "730"
click at [1228, 621] on button "重新結帳" at bounding box center [1208, 619] width 93 height 37
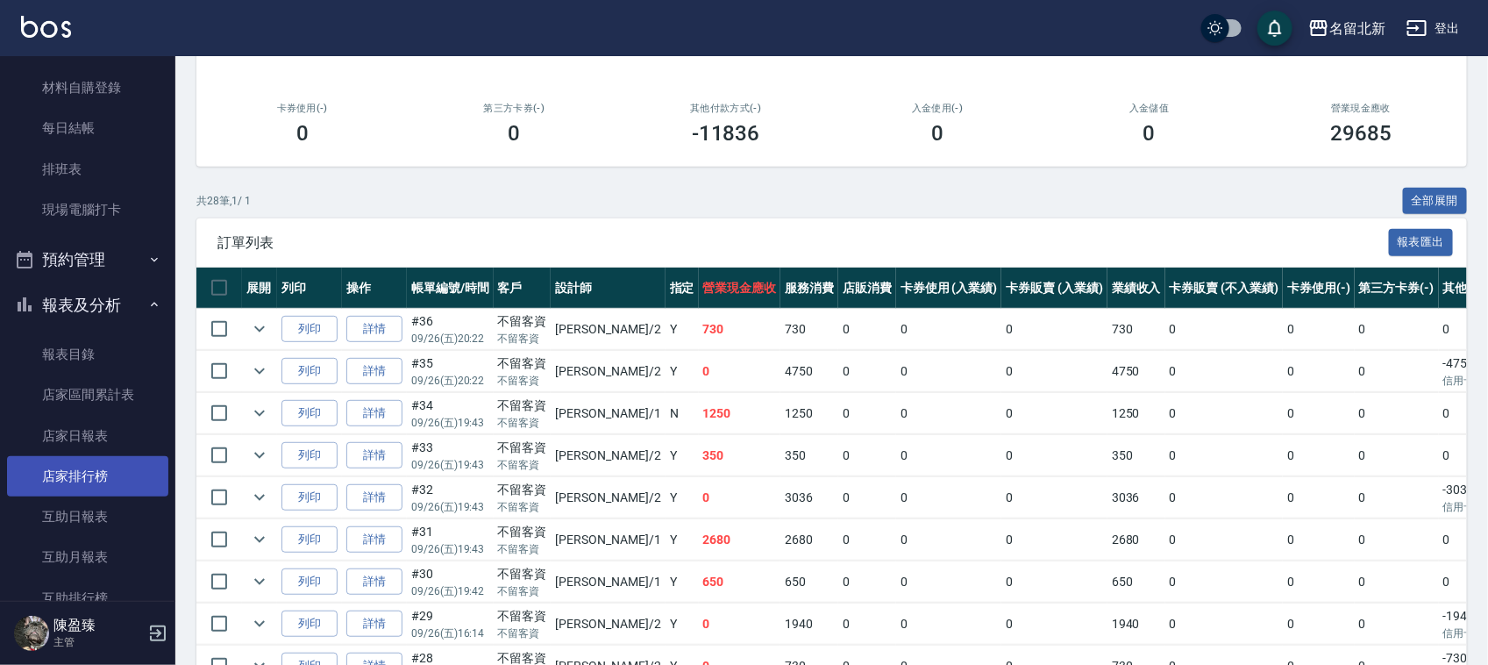
scroll to position [329, 0]
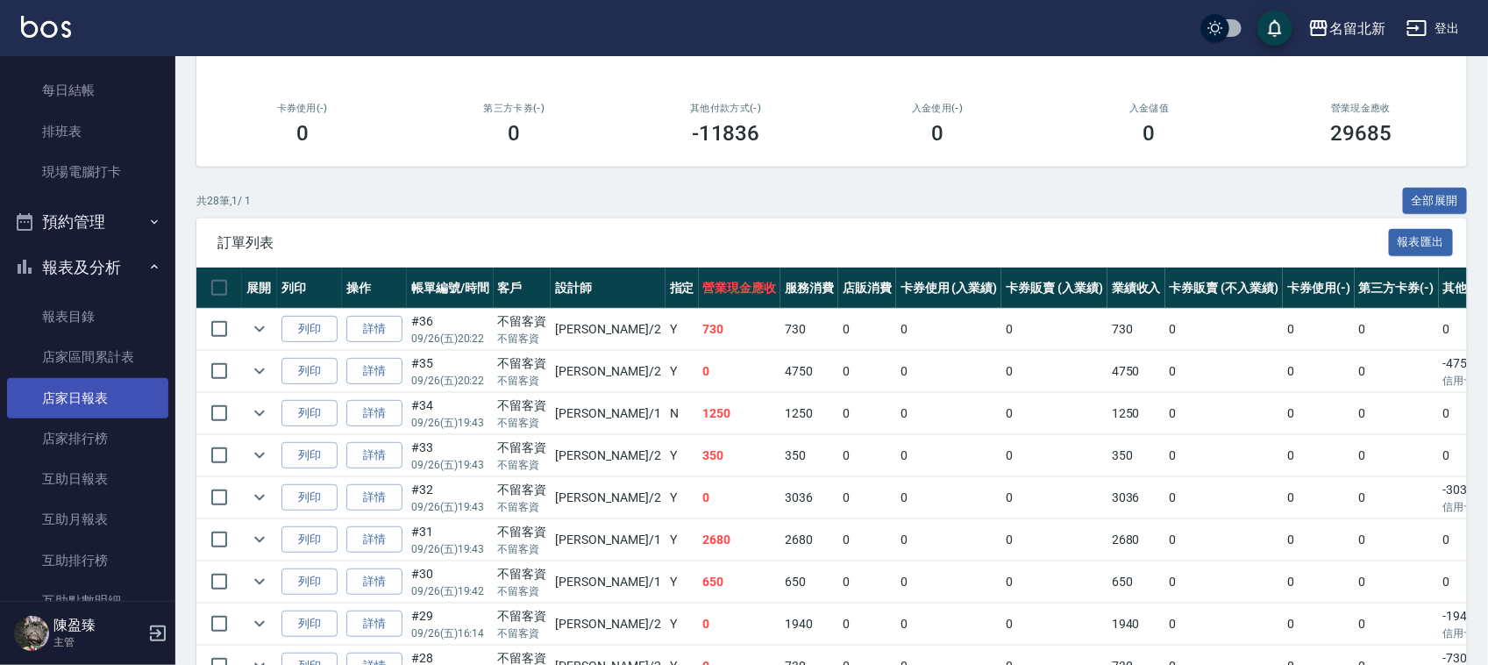
click at [99, 400] on link "店家日報表" at bounding box center [87, 398] width 161 height 40
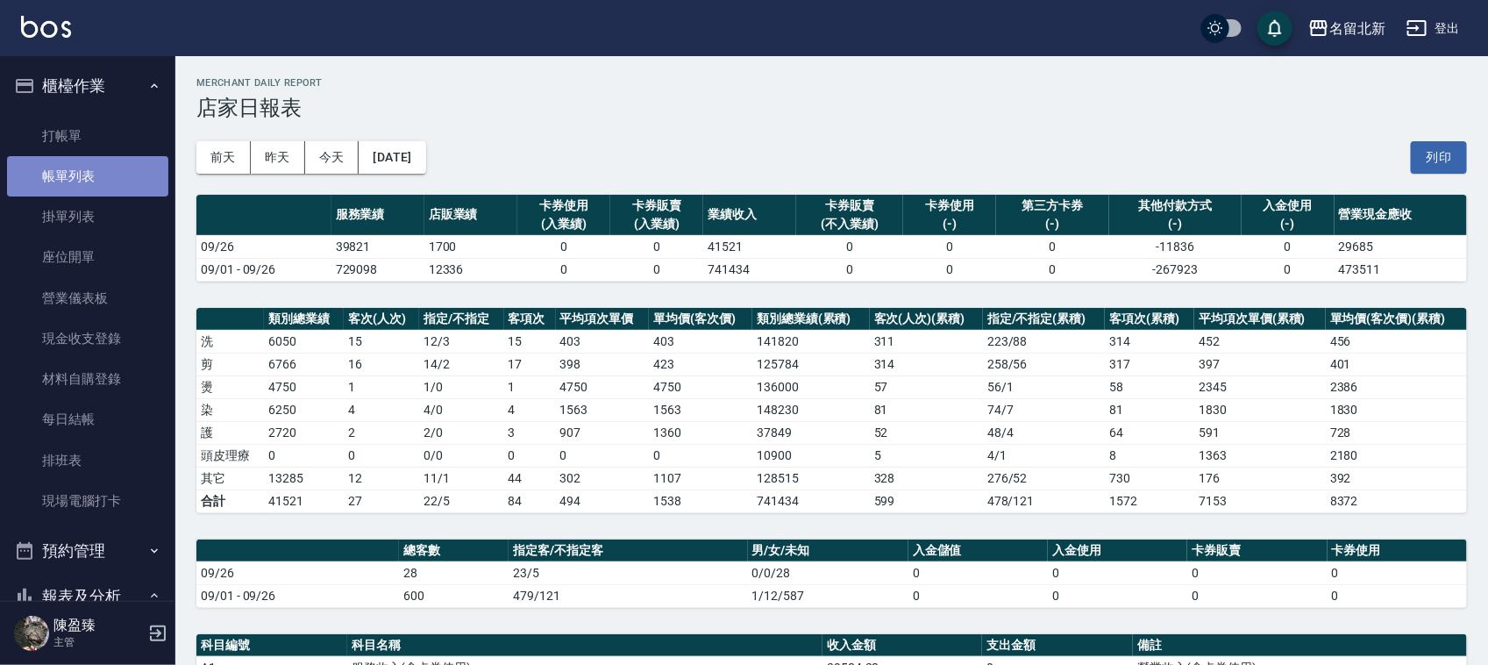
click at [123, 171] on link "帳單列表" at bounding box center [87, 176] width 161 height 40
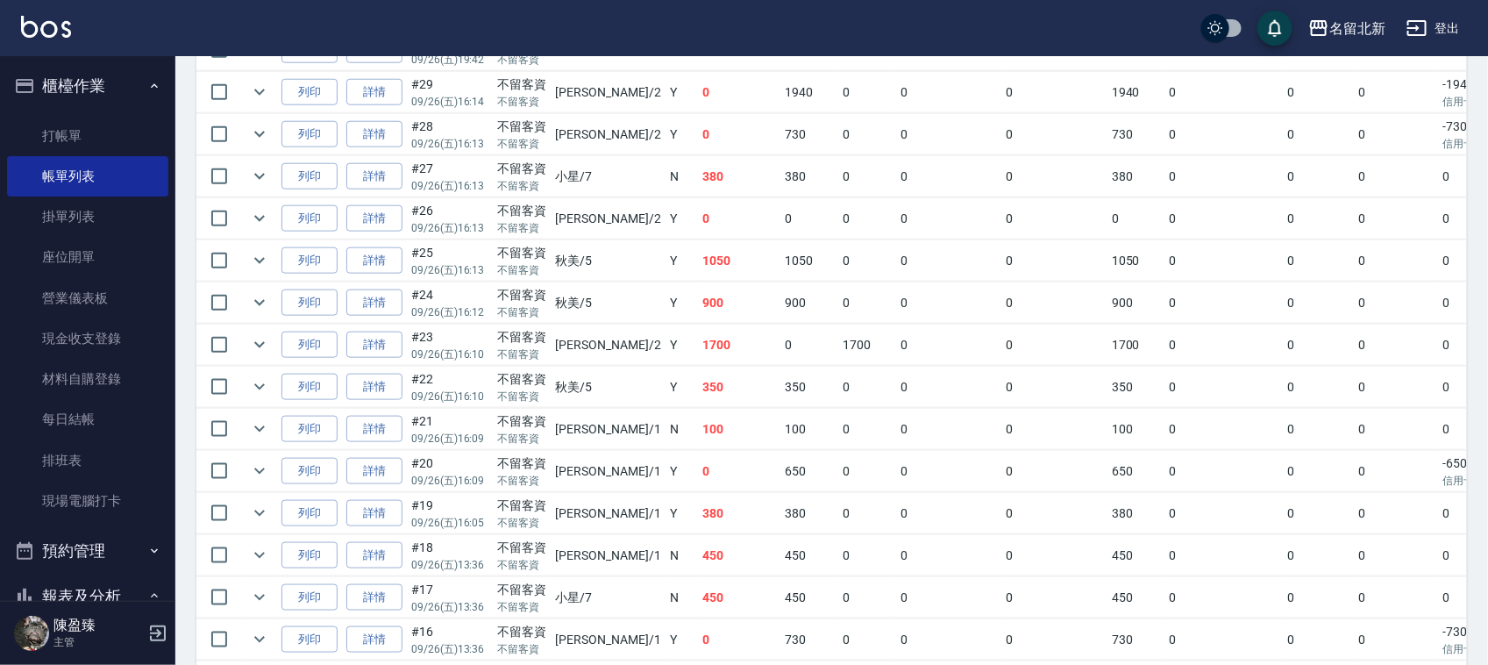
scroll to position [767, 0]
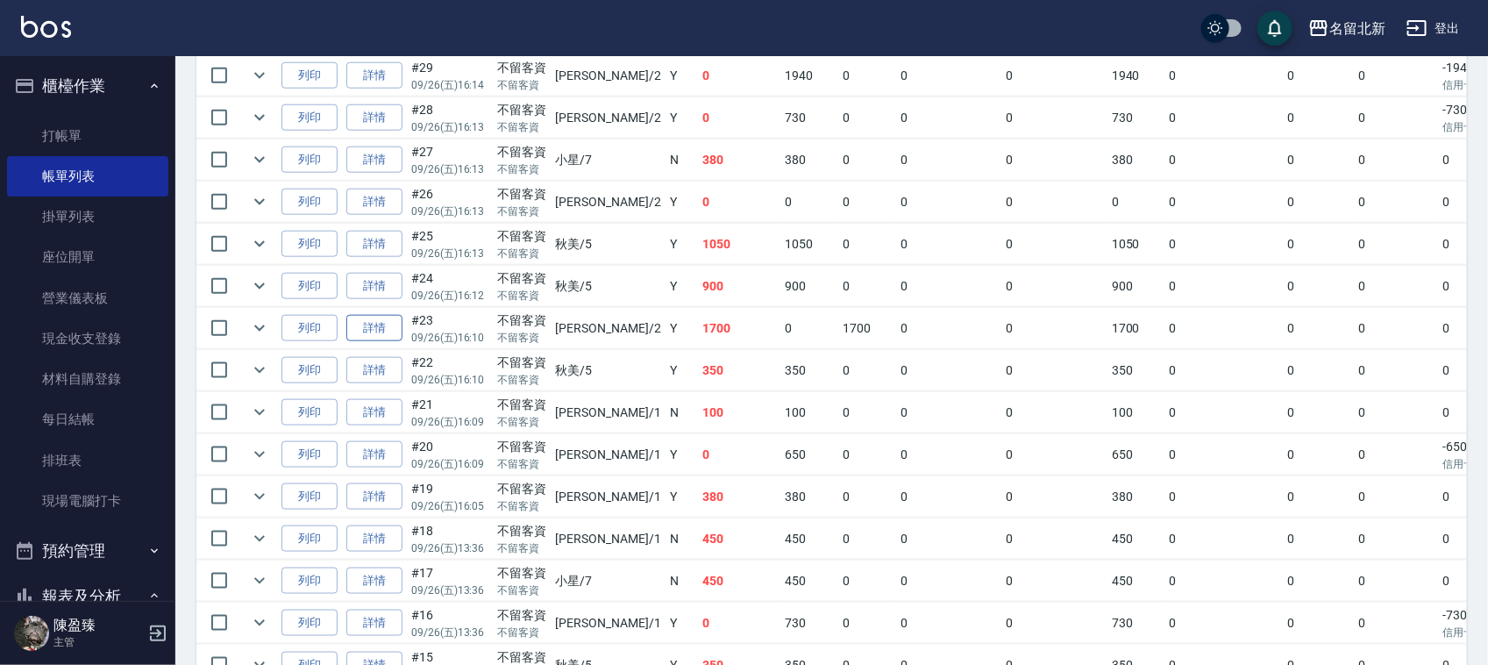
click at [386, 334] on link "詳情" at bounding box center [374, 328] width 56 height 27
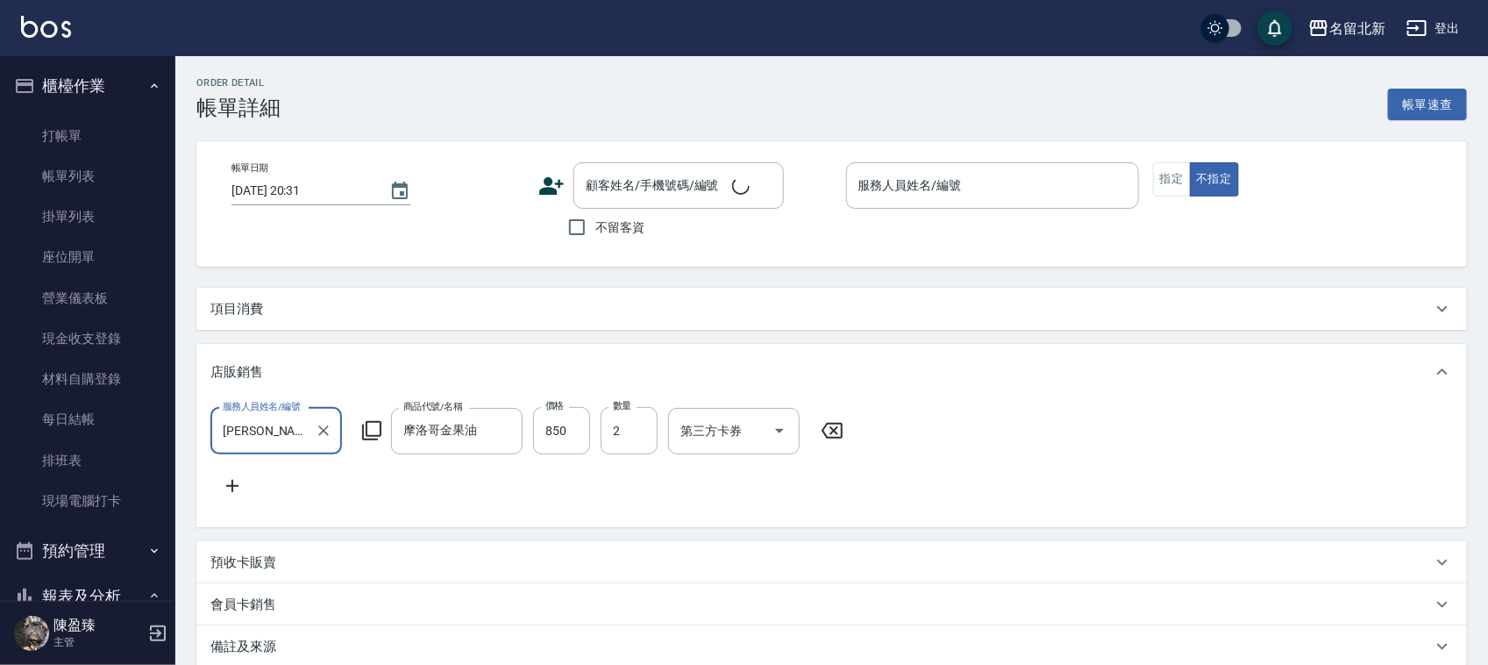
type input "[DATE] 16:10"
checkbox input "true"
type input "[PERSON_NAME]-2"
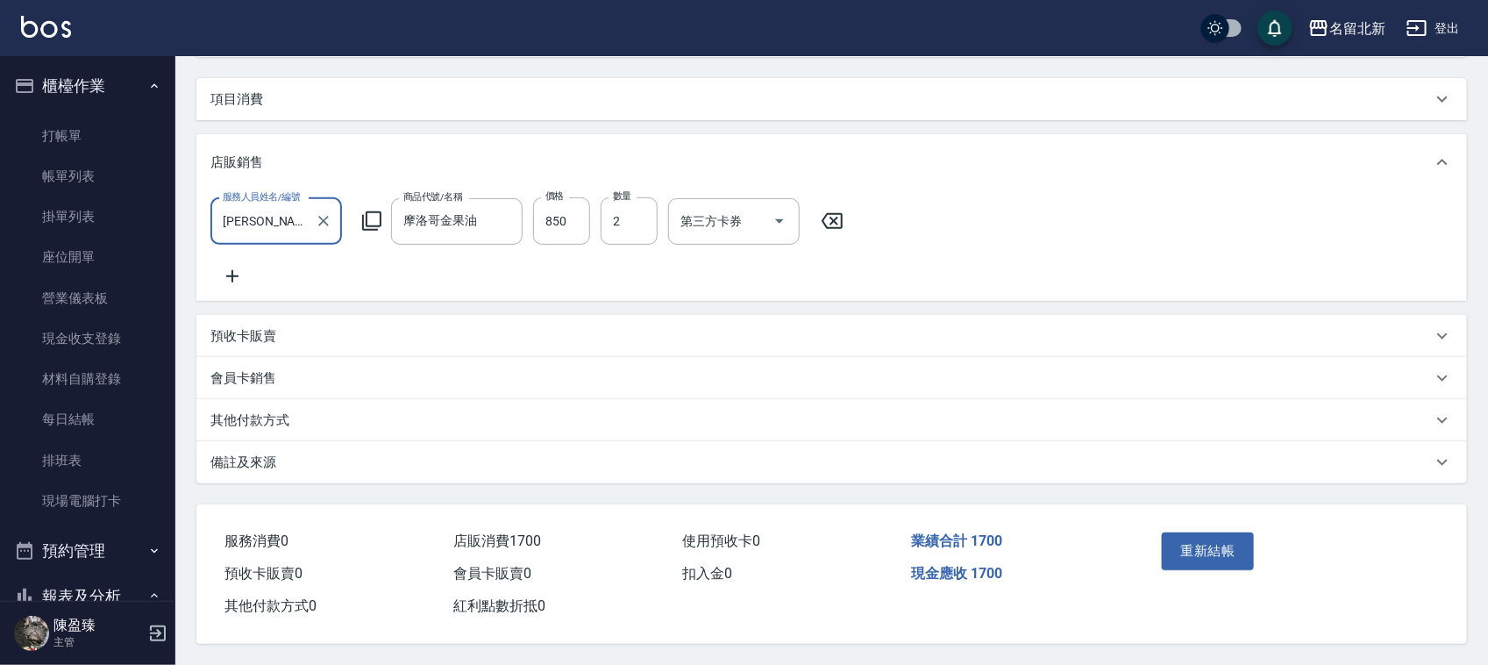
scroll to position [232, 0]
click at [360, 423] on div "其他付款方式" at bounding box center [831, 420] width 1271 height 42
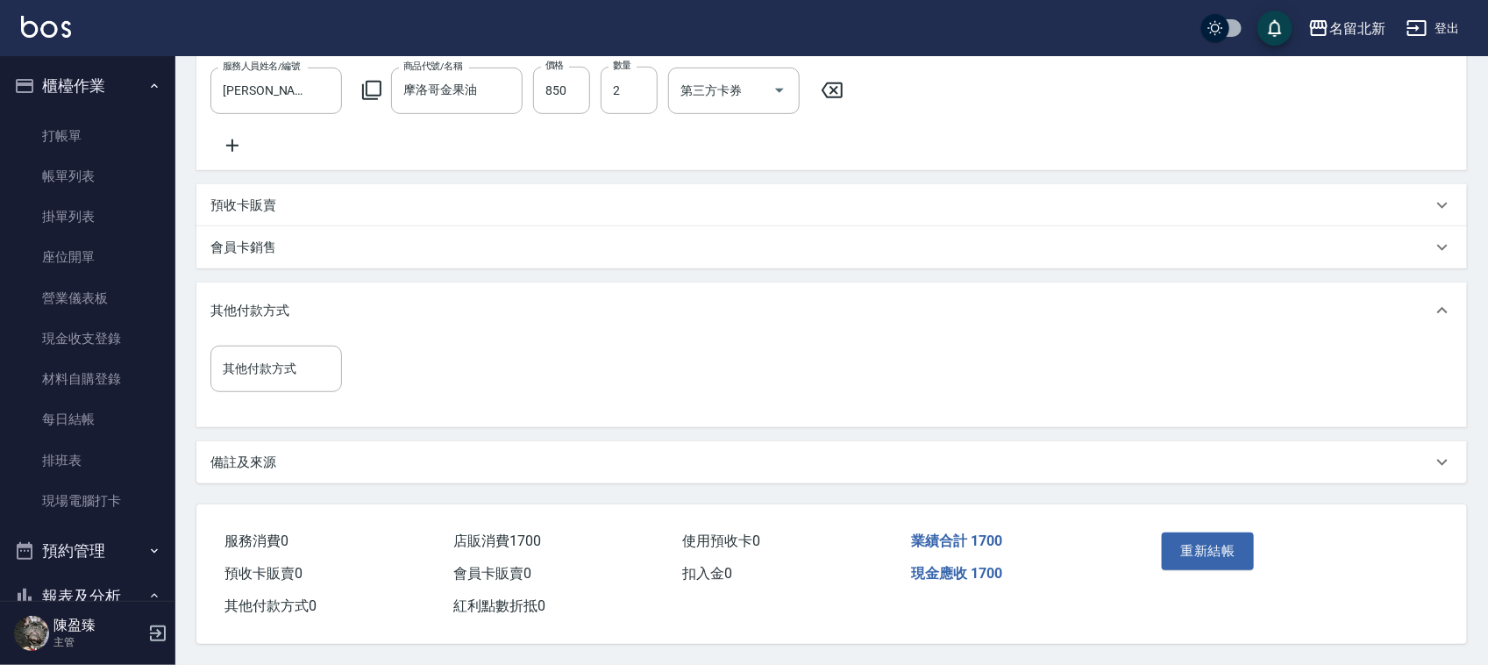
scroll to position [362, 0]
click at [288, 368] on input "其他付款方式" at bounding box center [276, 368] width 116 height 31
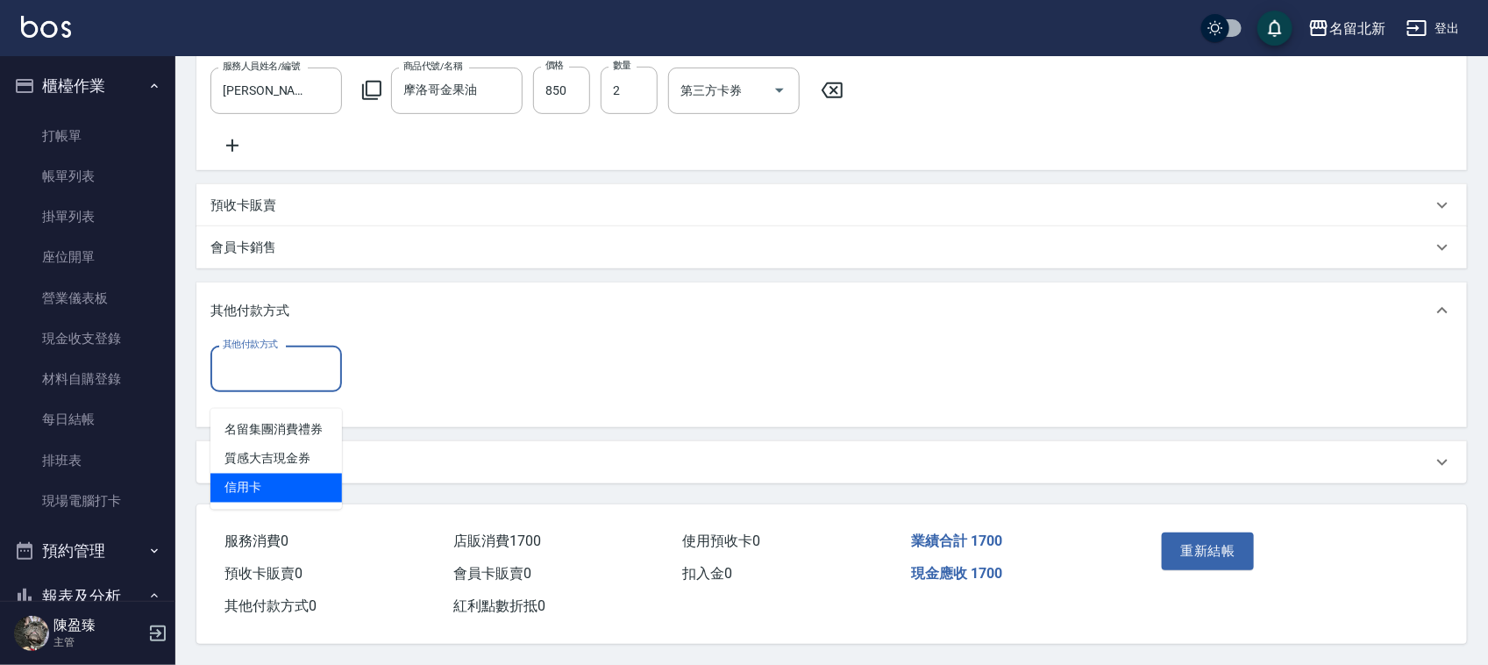
drag, startPoint x: 295, startPoint y: 461, endPoint x: 303, endPoint y: 456, distance: 10.2
click at [296, 473] on span "信用卡" at bounding box center [276, 487] width 132 height 29
type input "信用卡"
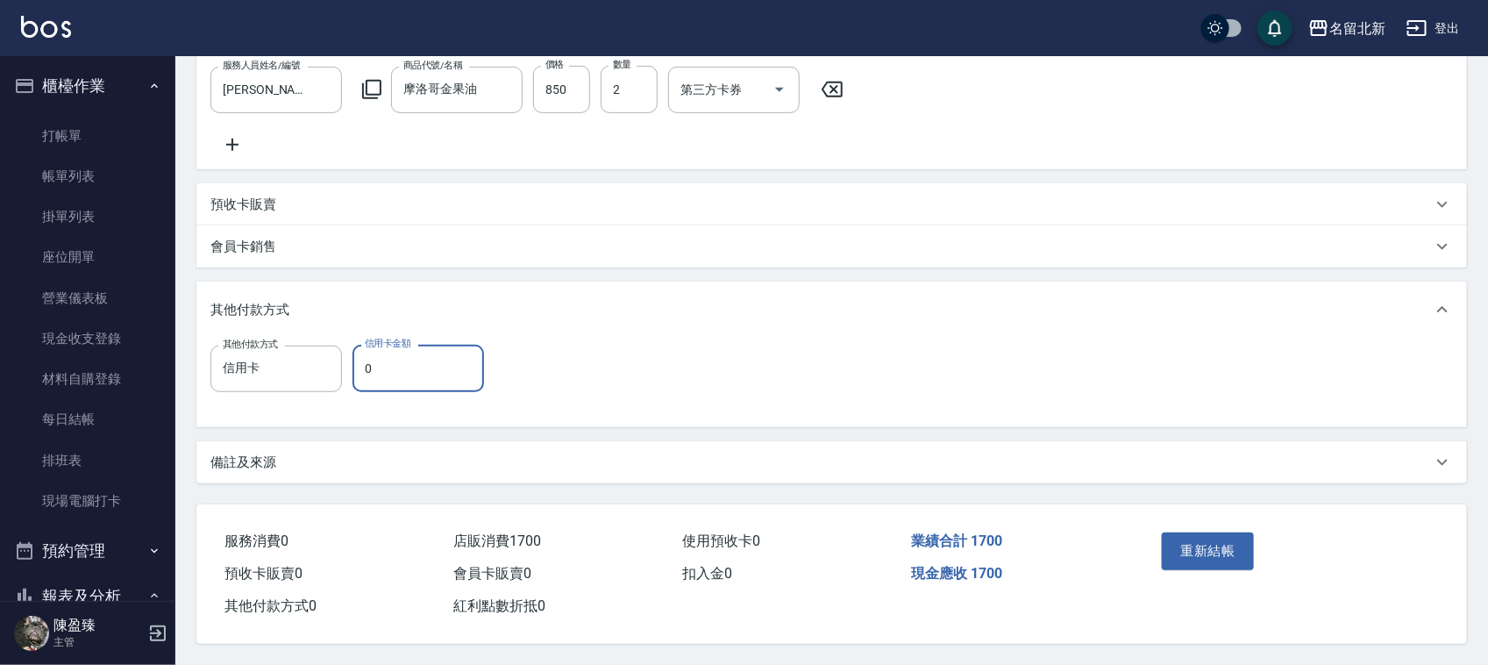
click at [369, 358] on input "0" at bounding box center [418, 368] width 132 height 47
type input "1700"
click at [1207, 541] on button "重新結帳" at bounding box center [1208, 550] width 93 height 37
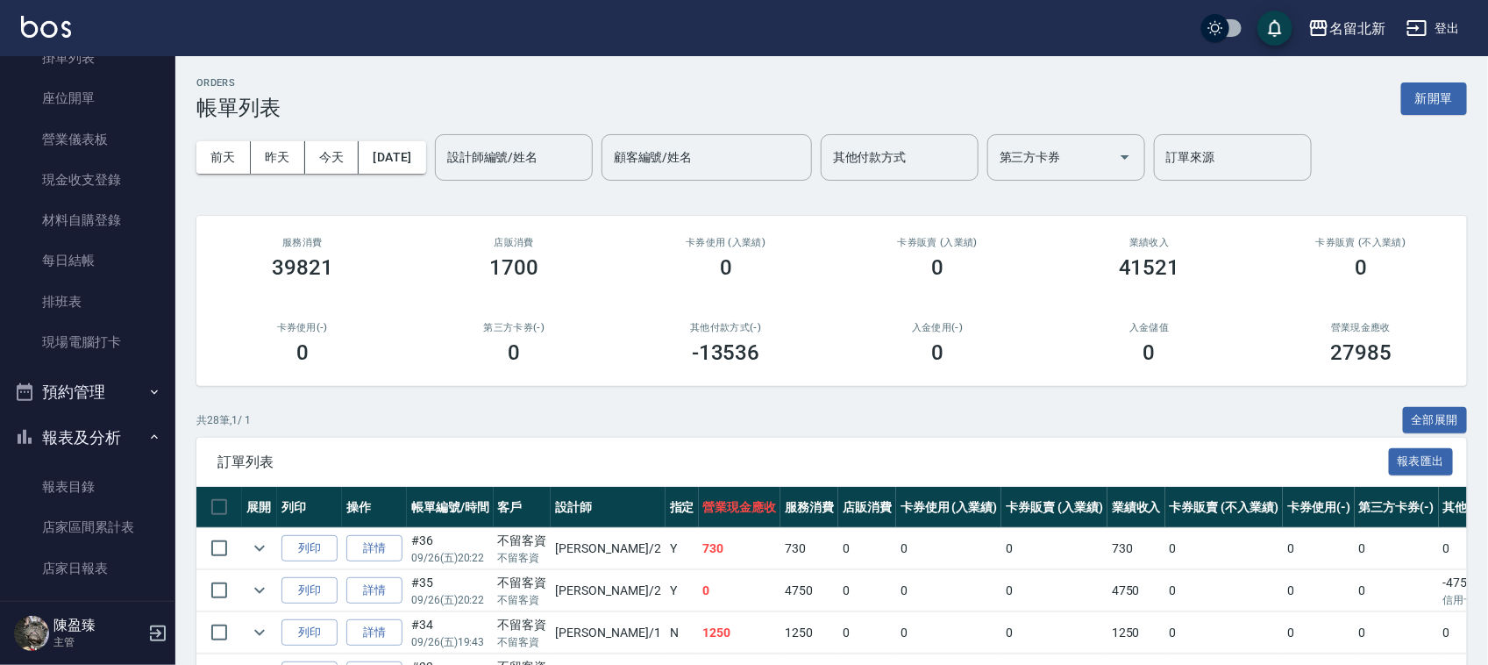
scroll to position [329, 0]
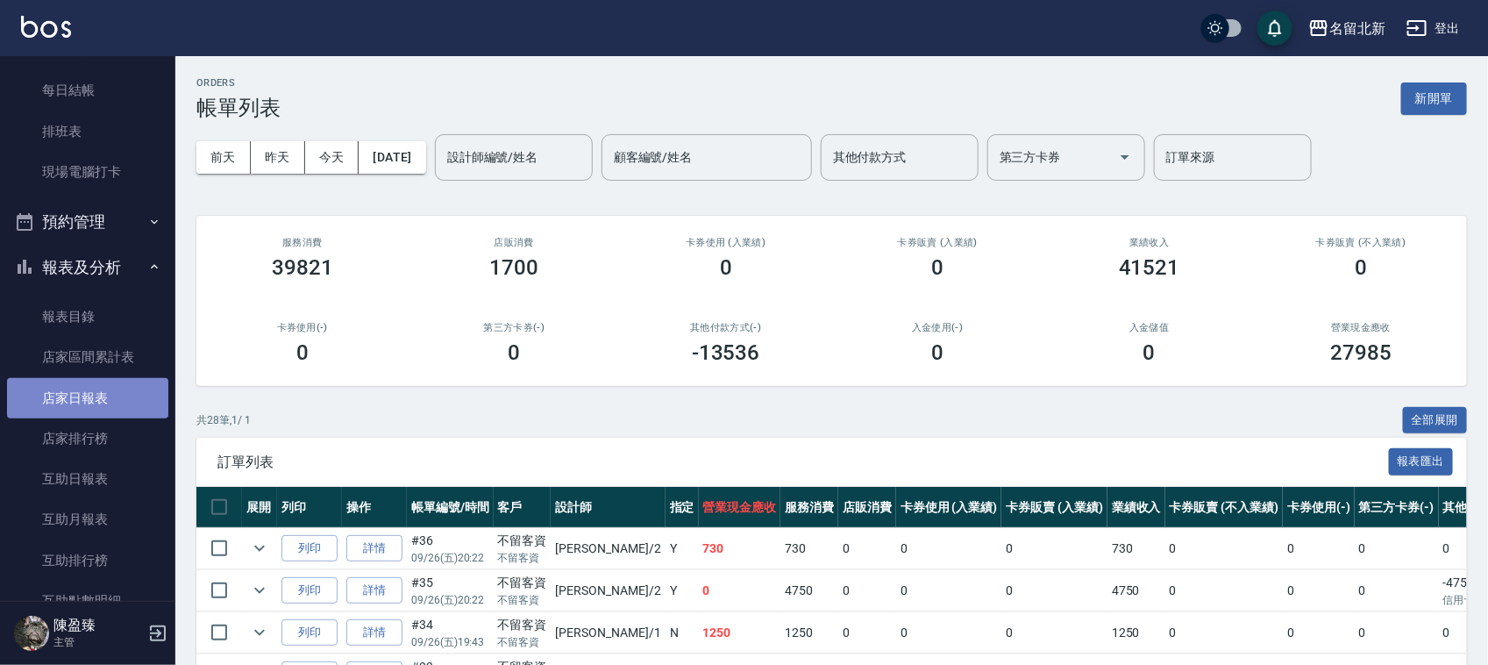
click at [107, 387] on link "店家日報表" at bounding box center [87, 398] width 161 height 40
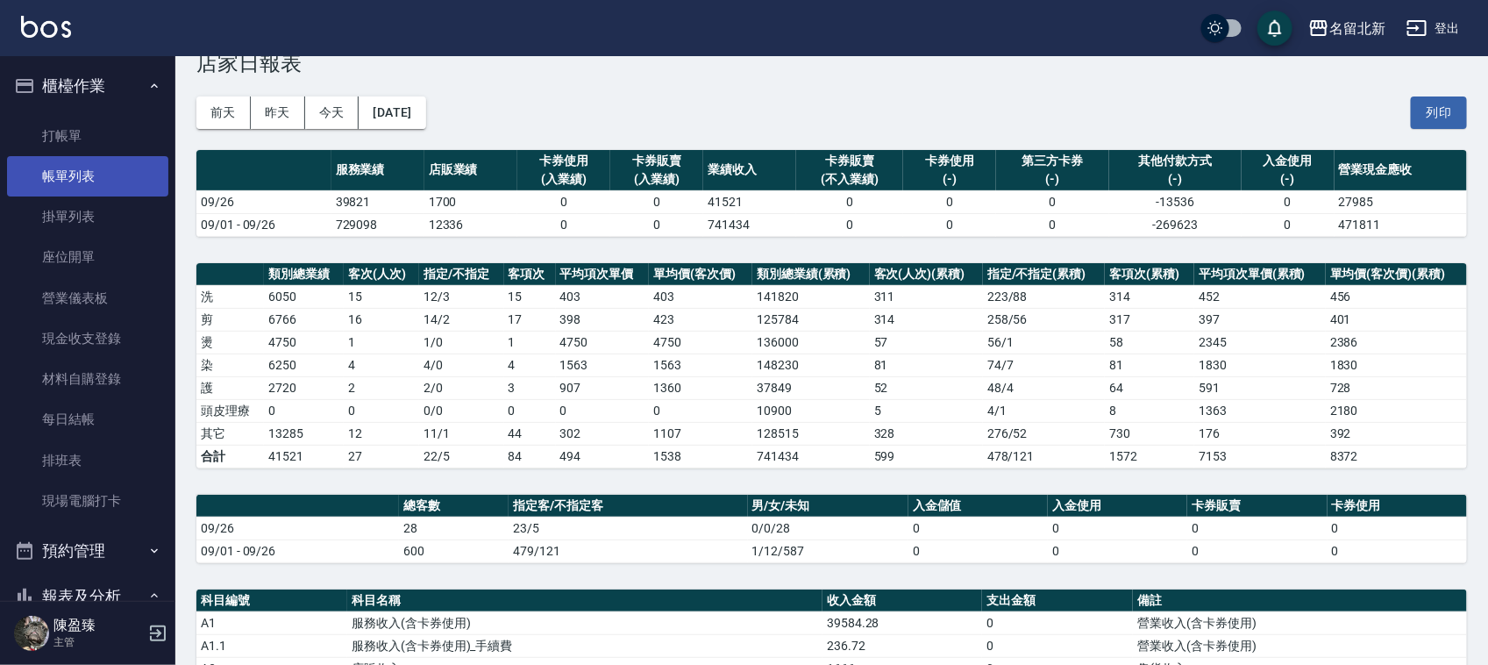
scroll to position [38, 0]
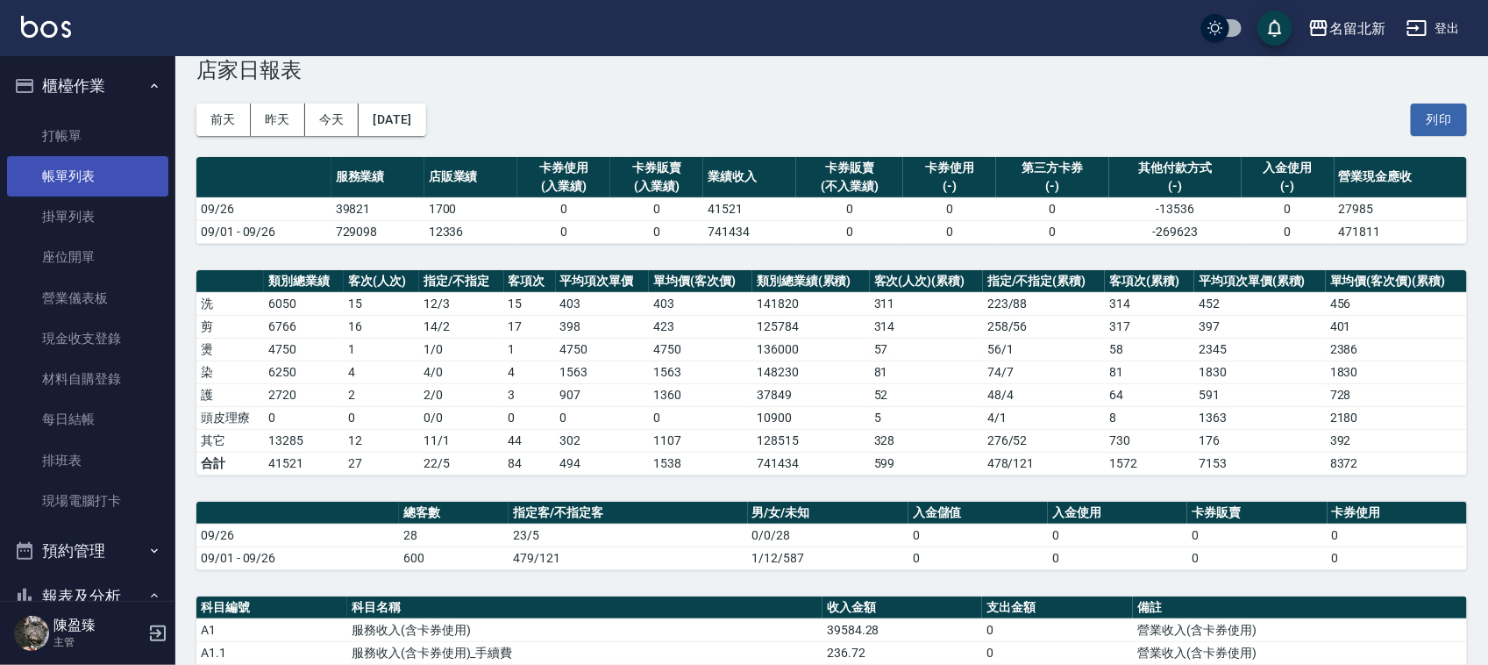
click at [59, 168] on link "帳單列表" at bounding box center [87, 176] width 161 height 40
click at [70, 176] on link "帳單列表" at bounding box center [87, 176] width 161 height 40
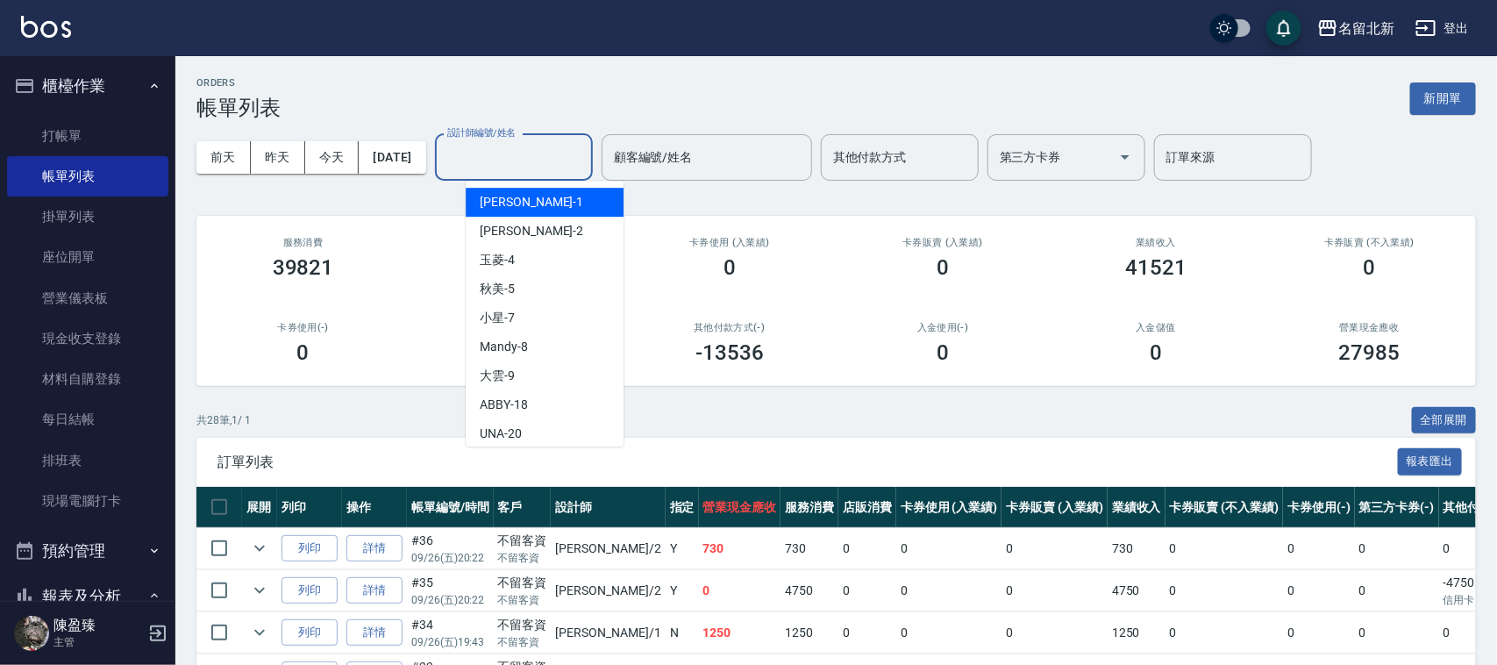
click at [552, 155] on input "設計師編號/姓名" at bounding box center [514, 157] width 142 height 31
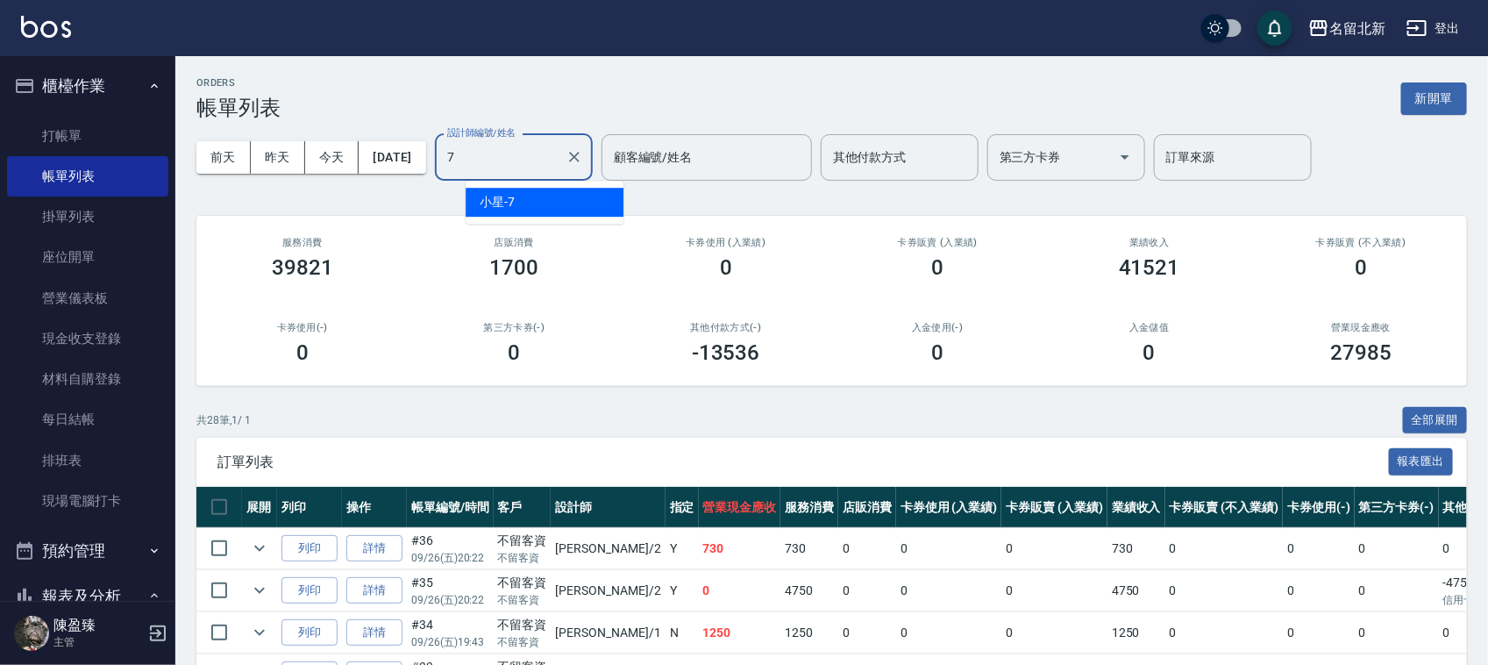
type input "小星-7"
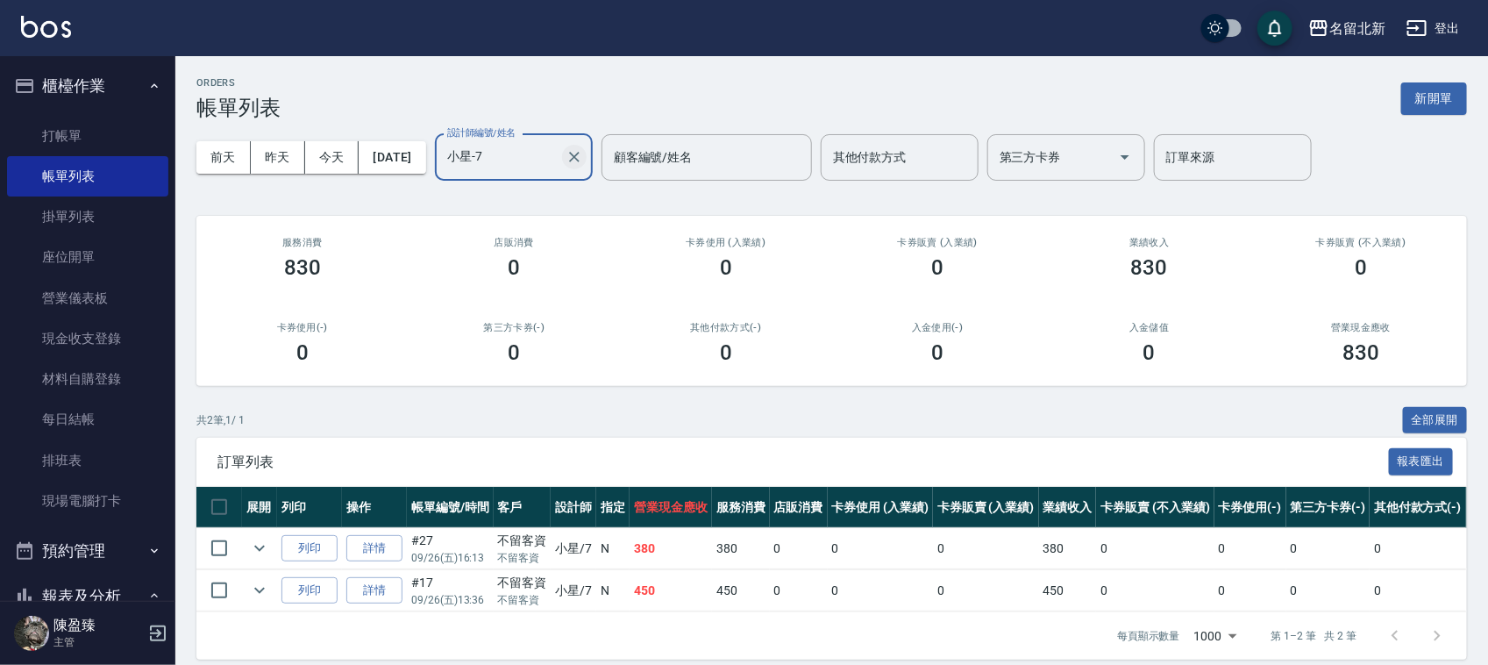
click at [583, 160] on icon "Clear" at bounding box center [575, 157] width 18 height 18
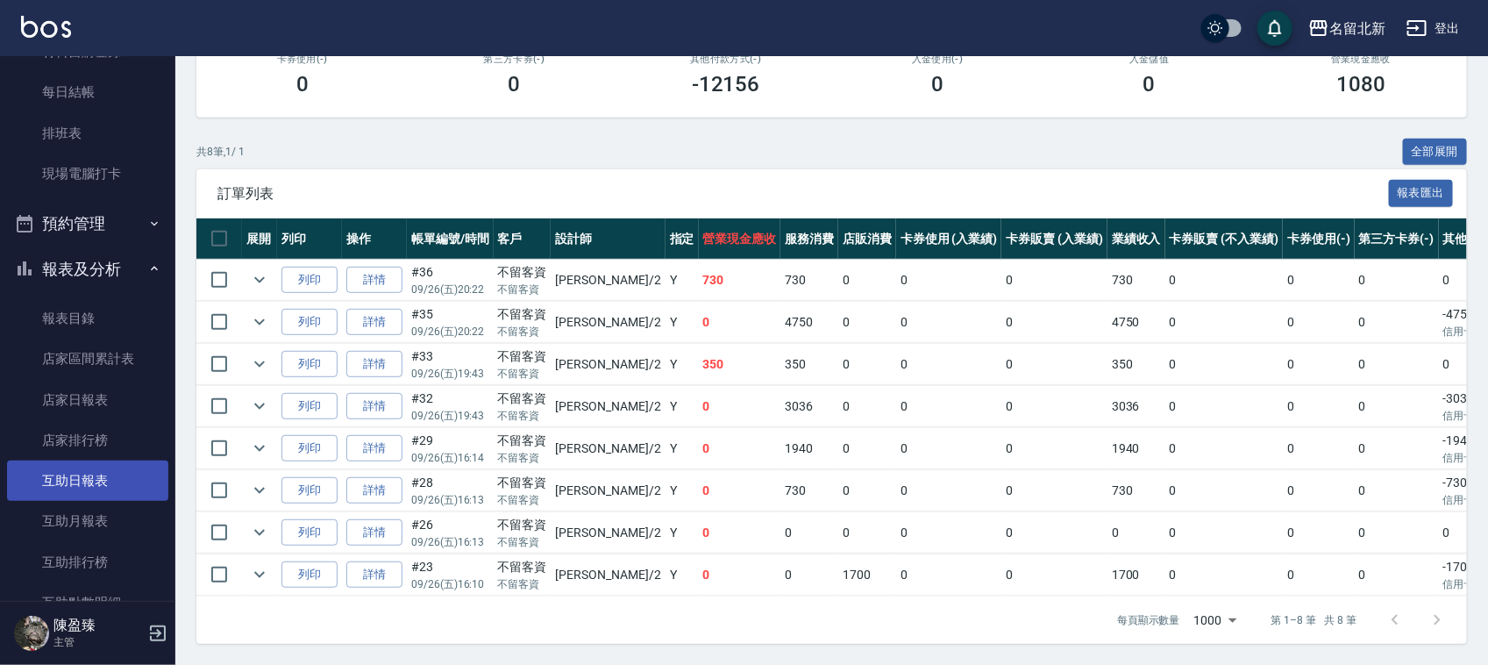
scroll to position [329, 0]
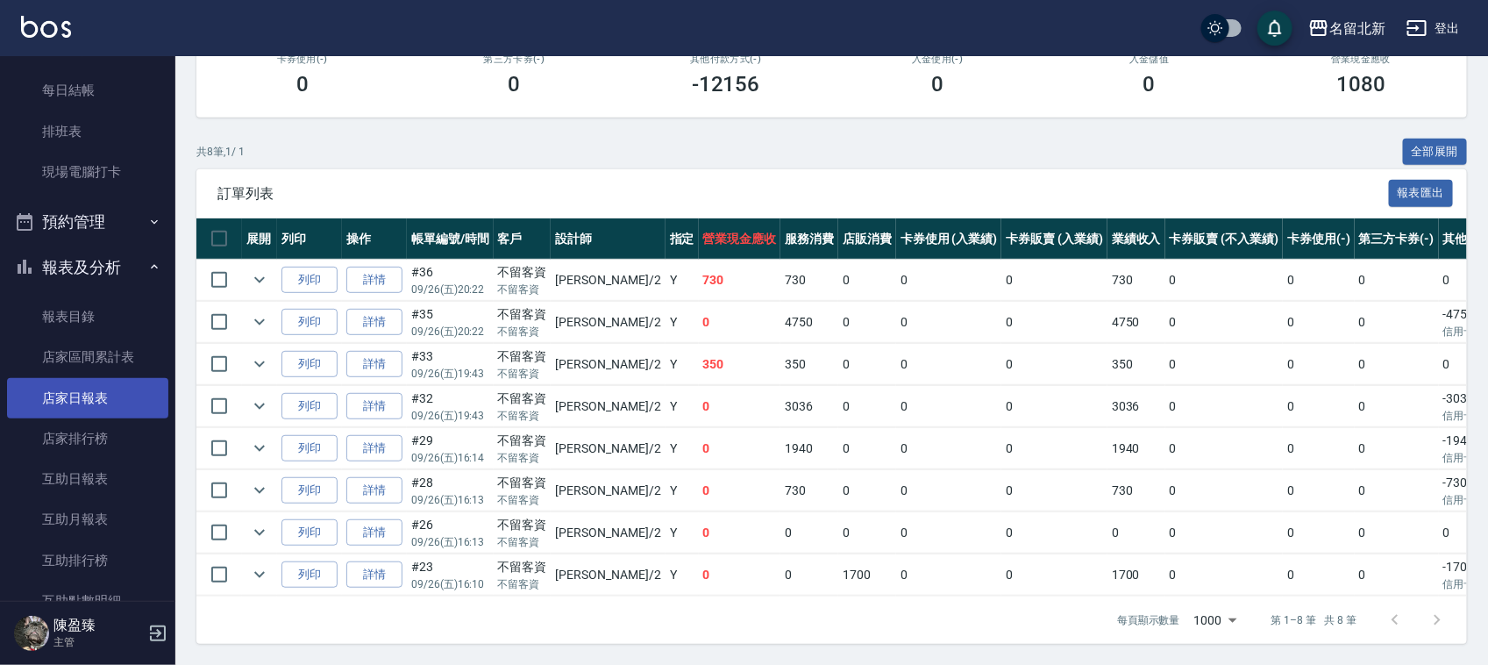
type input "[PERSON_NAME]-2"
click at [85, 406] on link "店家日報表" at bounding box center [87, 398] width 161 height 40
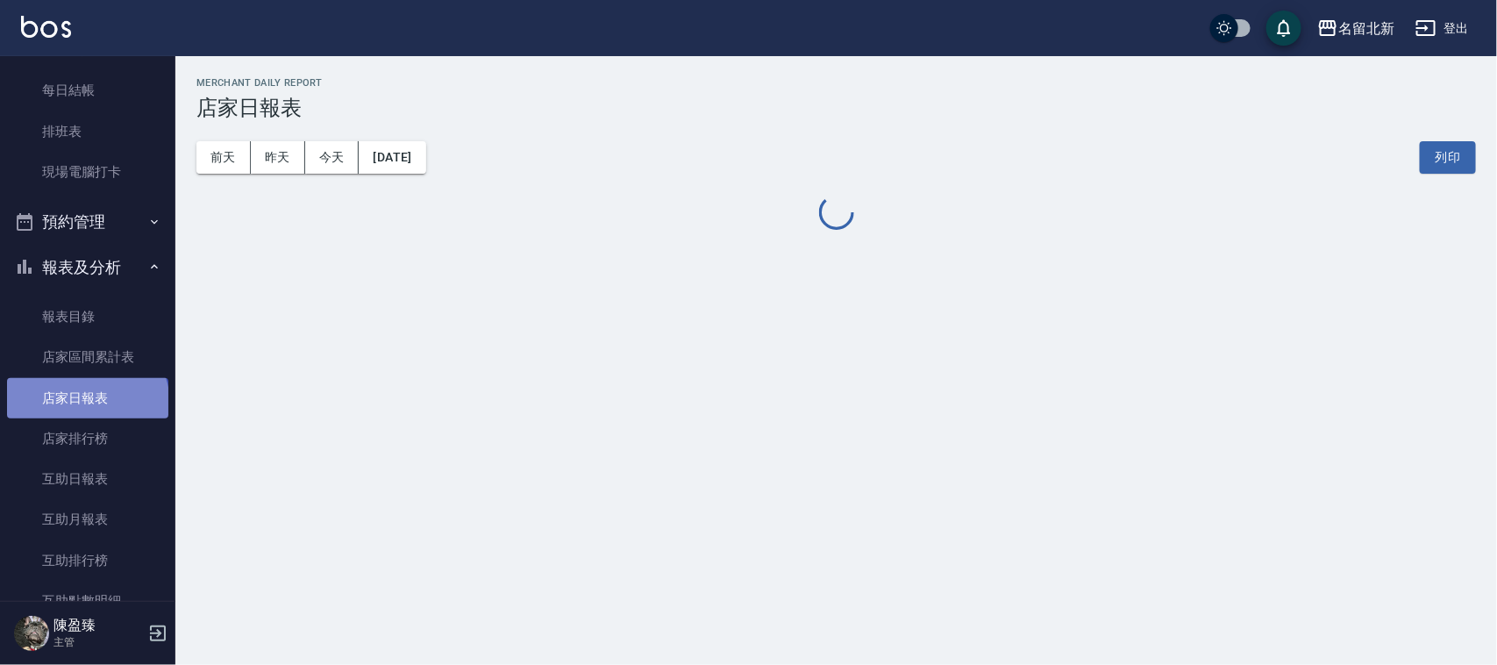
click at [88, 404] on link "店家日報表" at bounding box center [87, 398] width 161 height 40
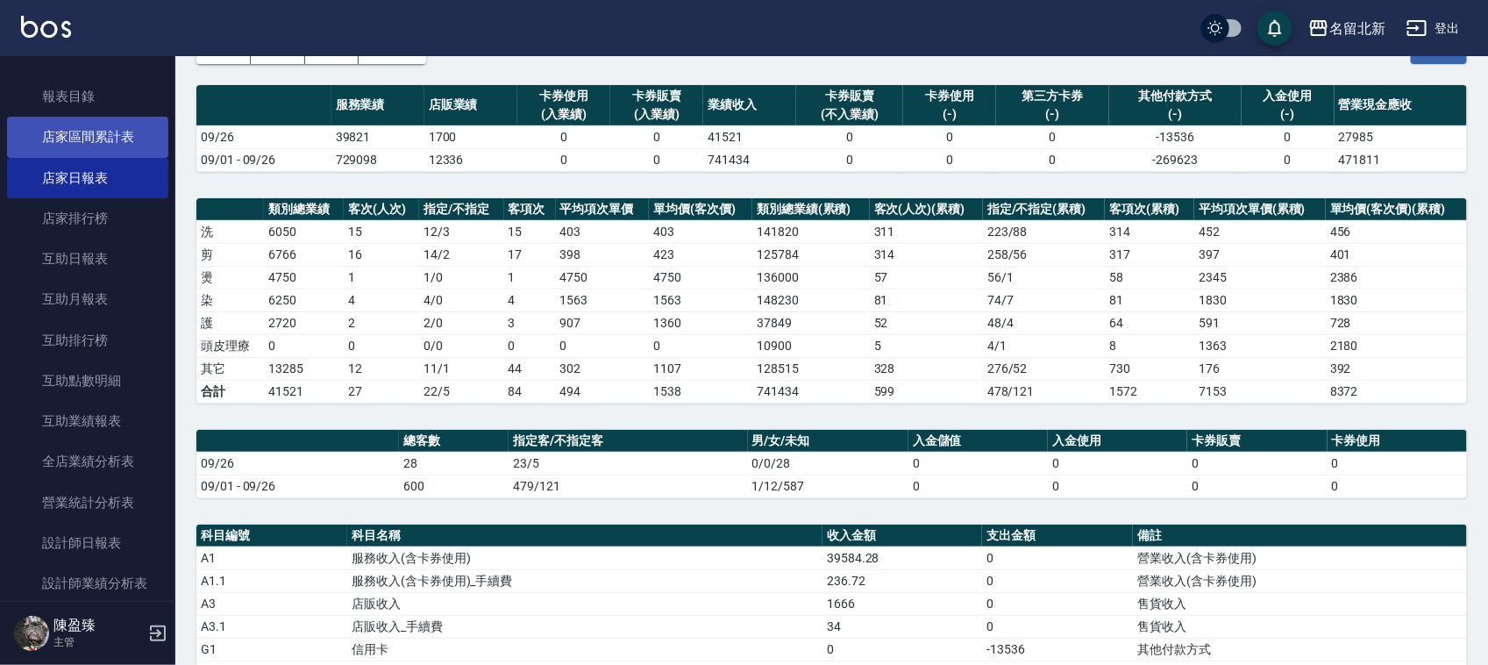
scroll to position [329, 0]
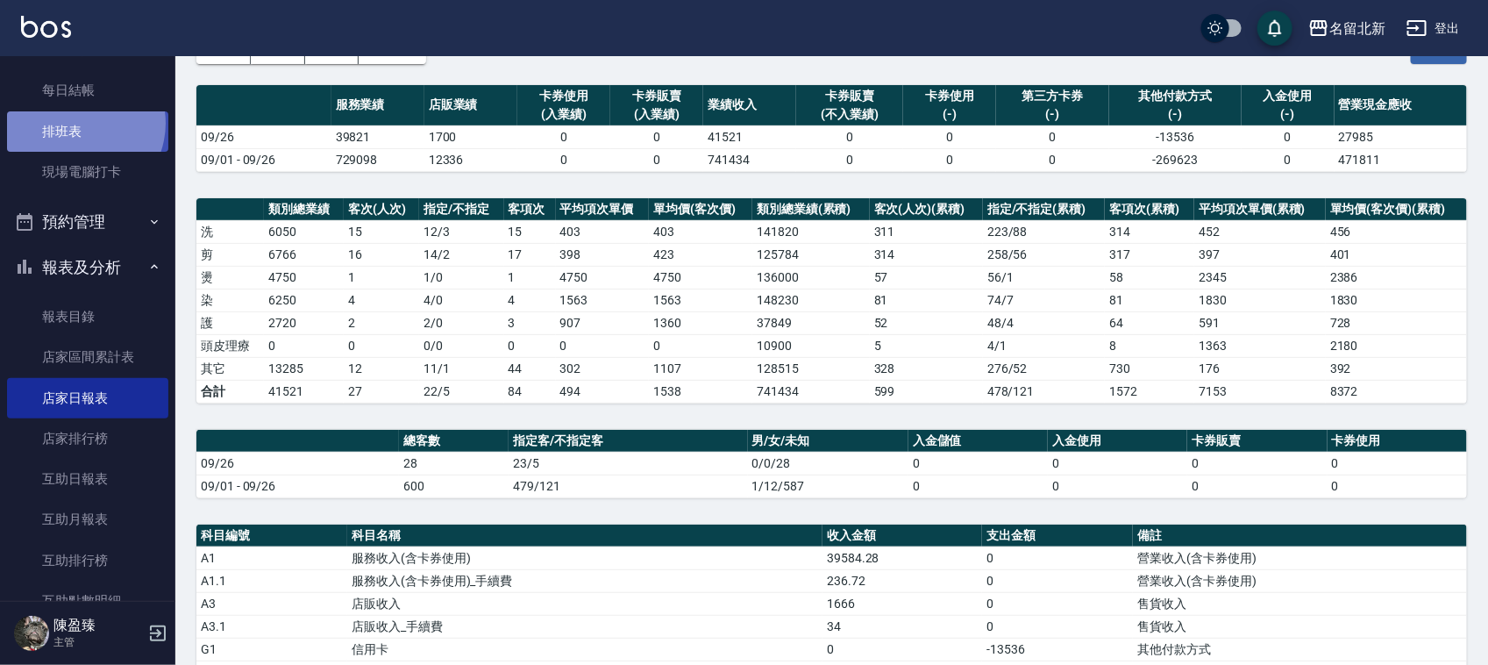
click at [80, 123] on link "排班表" at bounding box center [87, 131] width 161 height 40
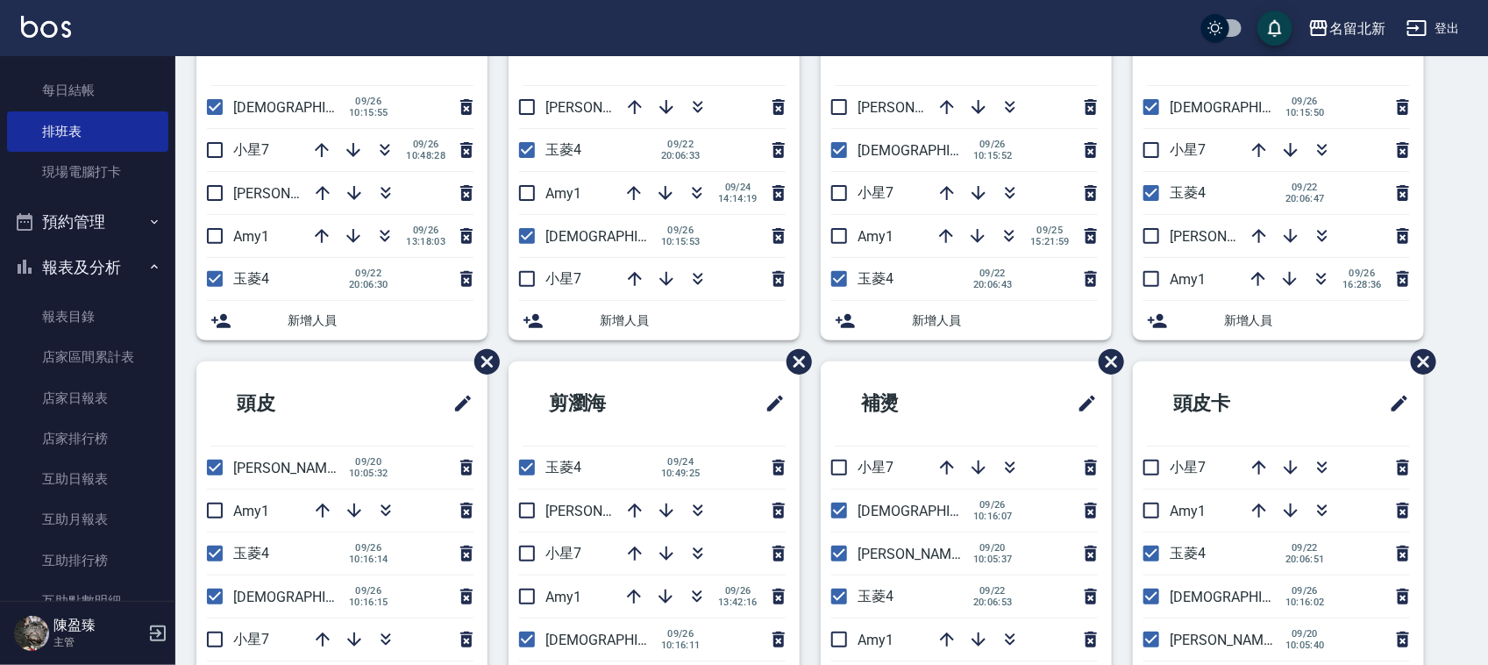
scroll to position [141, 0]
